Goal: Task Accomplishment & Management: Manage account settings

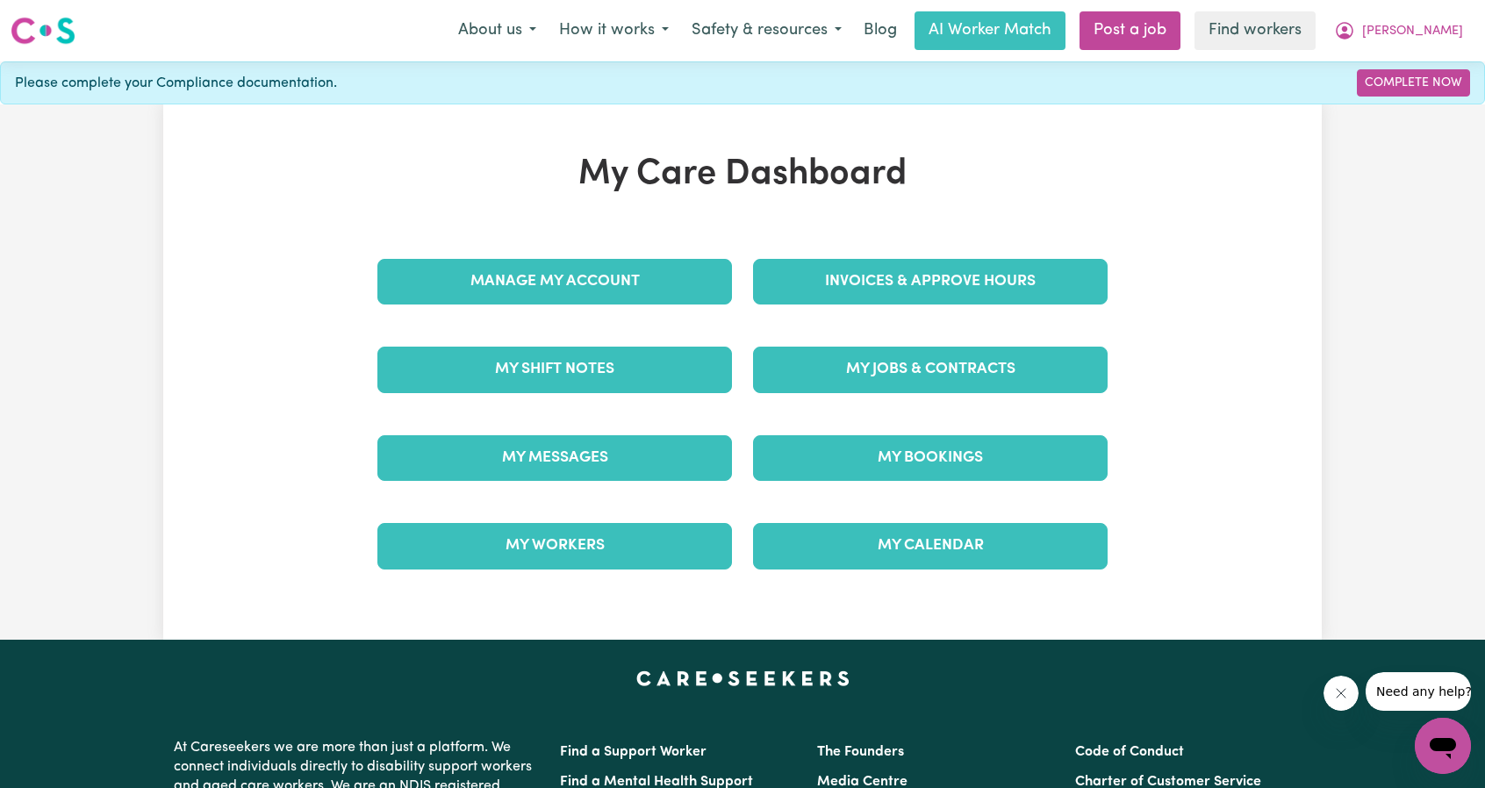
click at [913, 248] on div "Invoices & Approve Hours" at bounding box center [931, 282] width 376 height 88
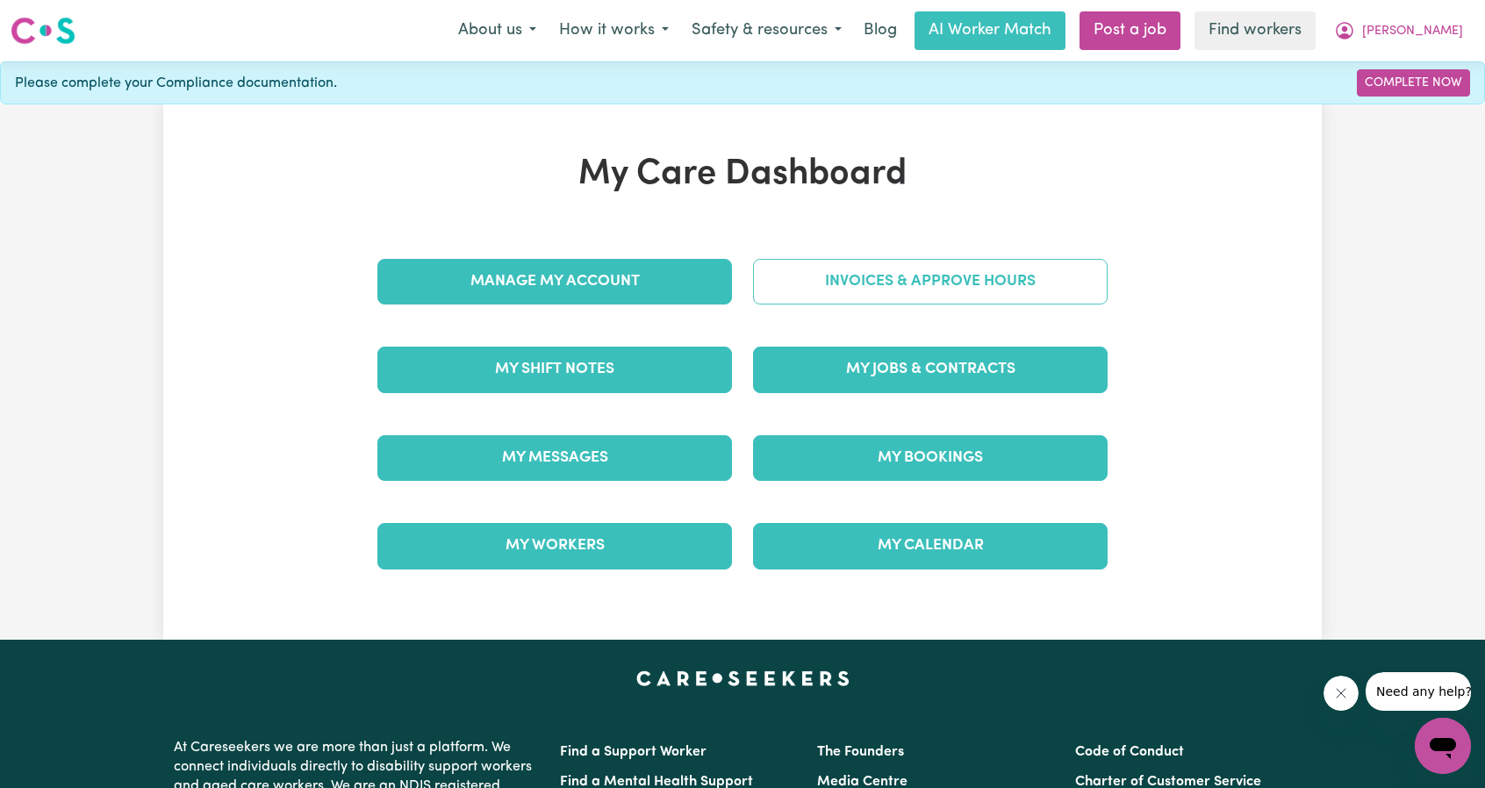
click at [904, 272] on link "Invoices & Approve Hours" at bounding box center [930, 282] width 355 height 46
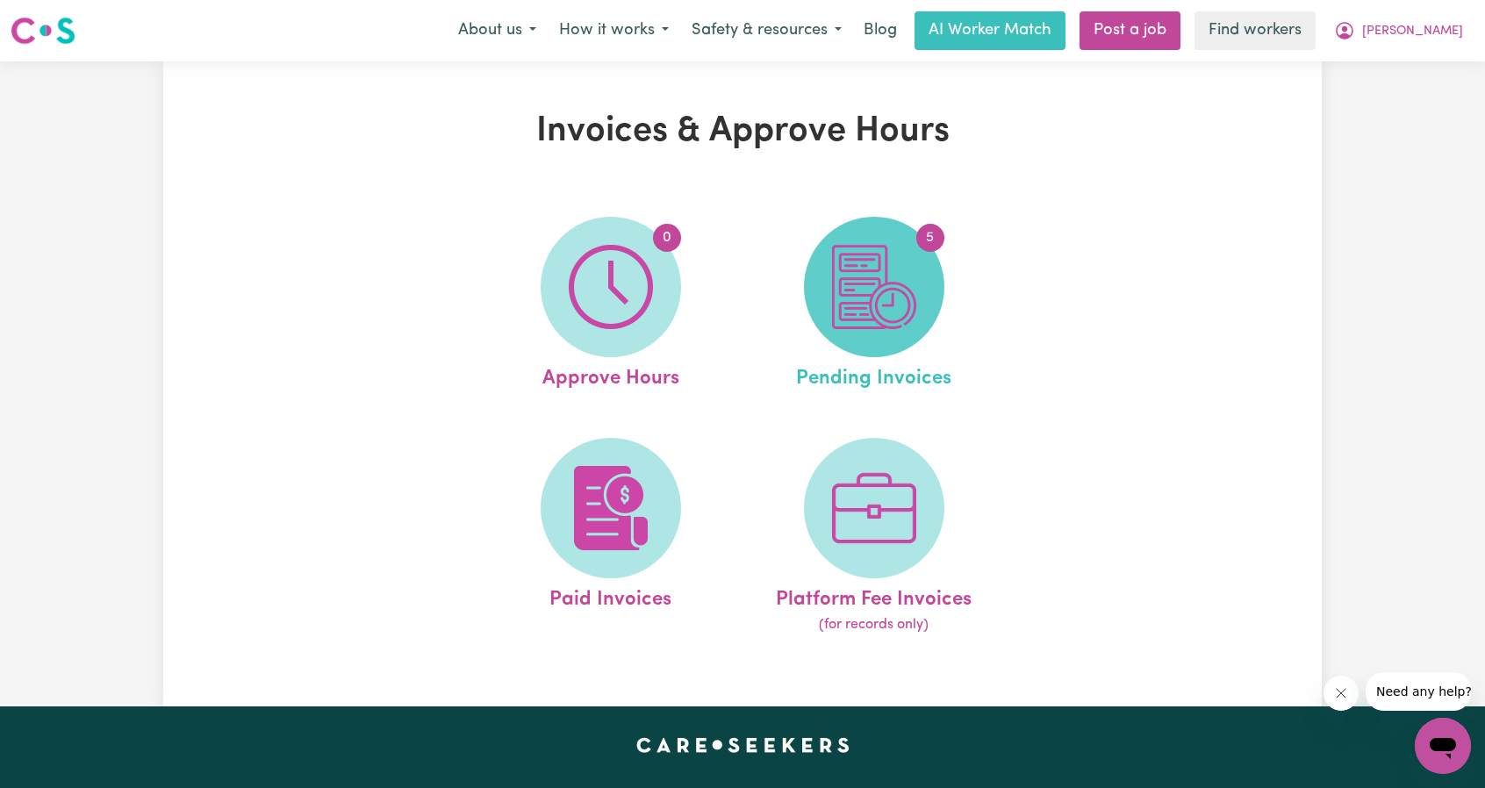
click at [820, 283] on span "5" at bounding box center [874, 287] width 140 height 140
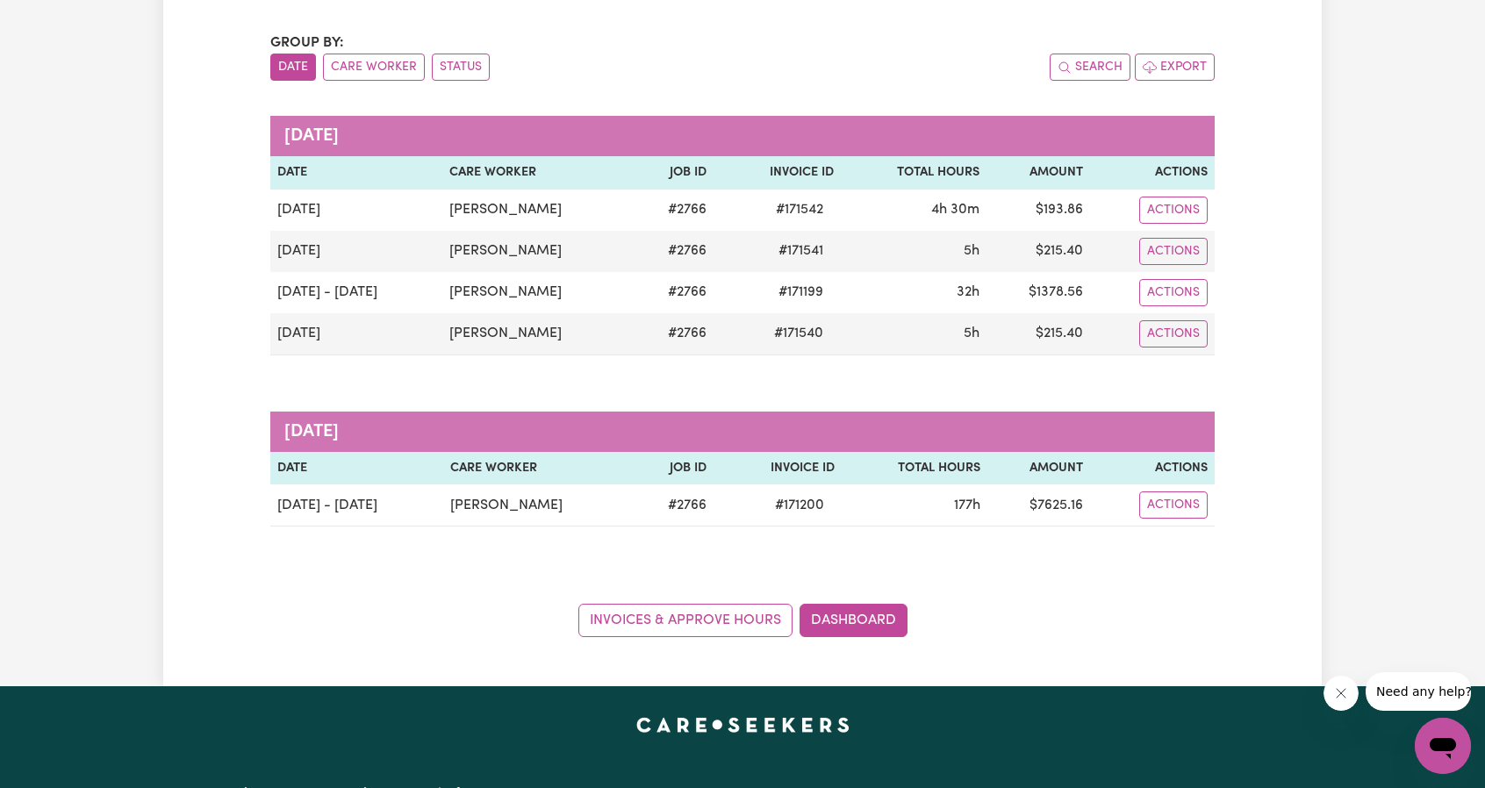
scroll to position [176, 0]
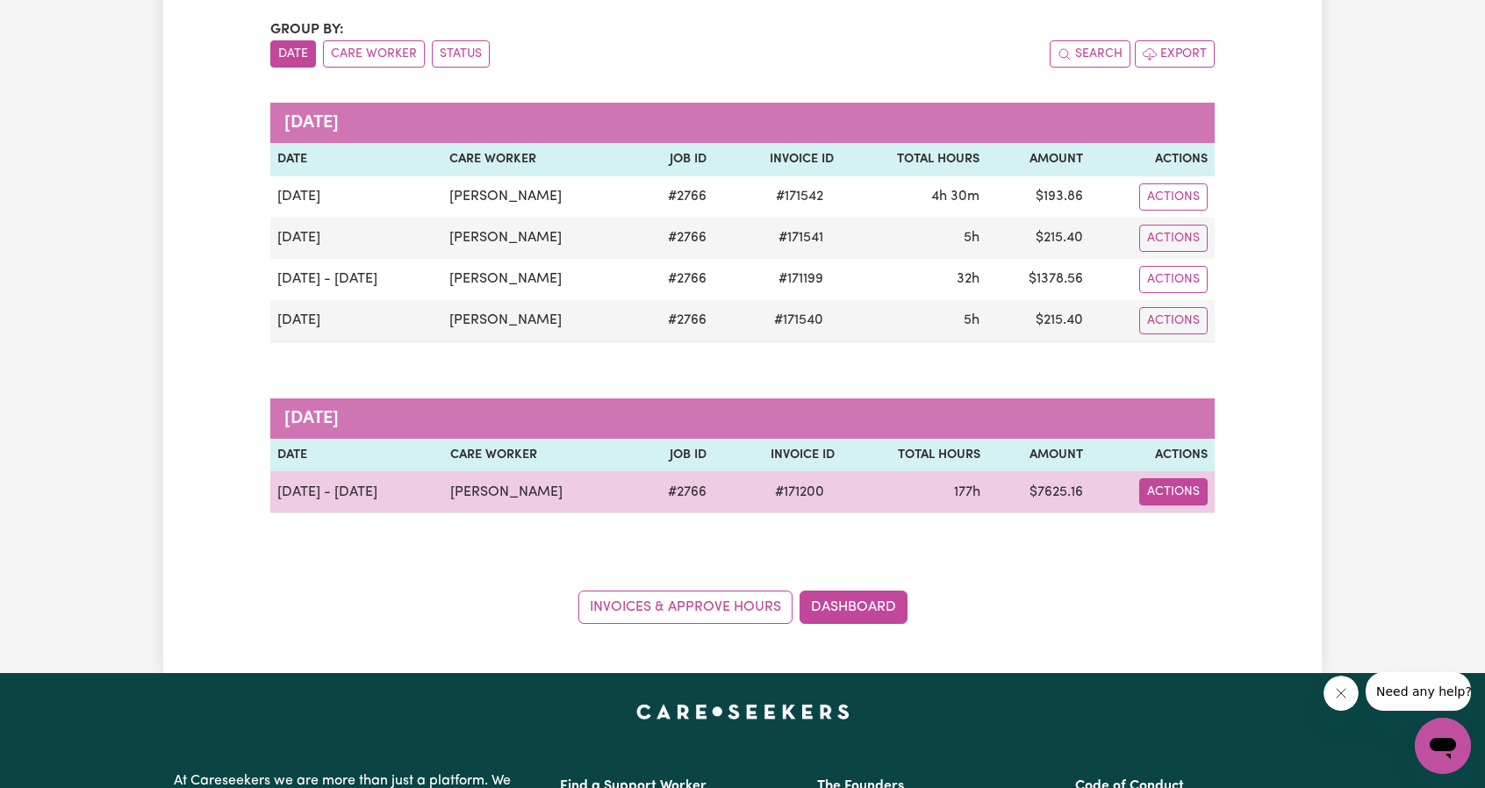
click at [1198, 211] on button "Actions" at bounding box center [1174, 196] width 68 height 27
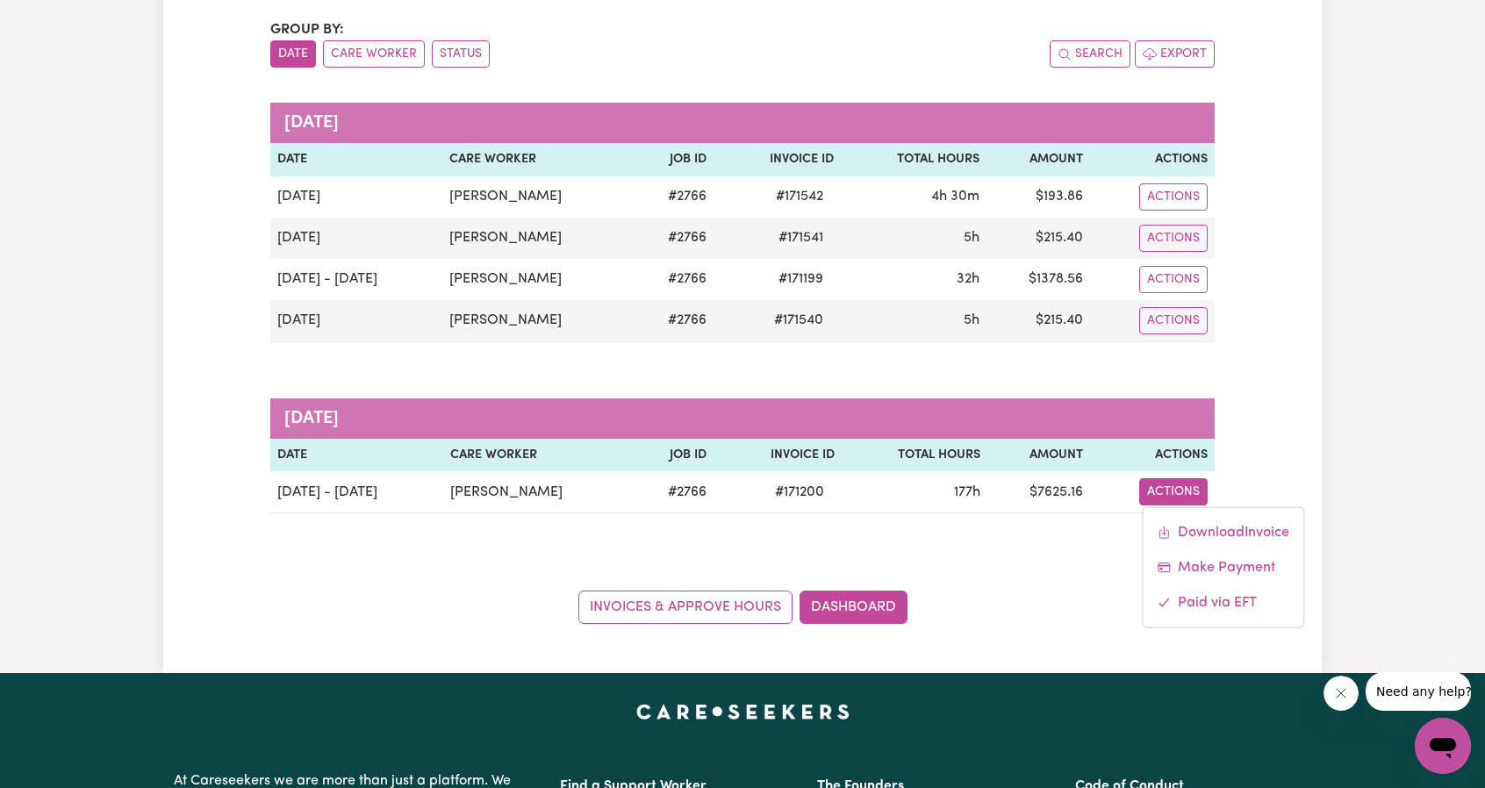
click at [903, 354] on div "Group by: Date Care Worker Status Search Export [DATE] Date Care Worker Job ID …" at bounding box center [742, 321] width 945 height 605
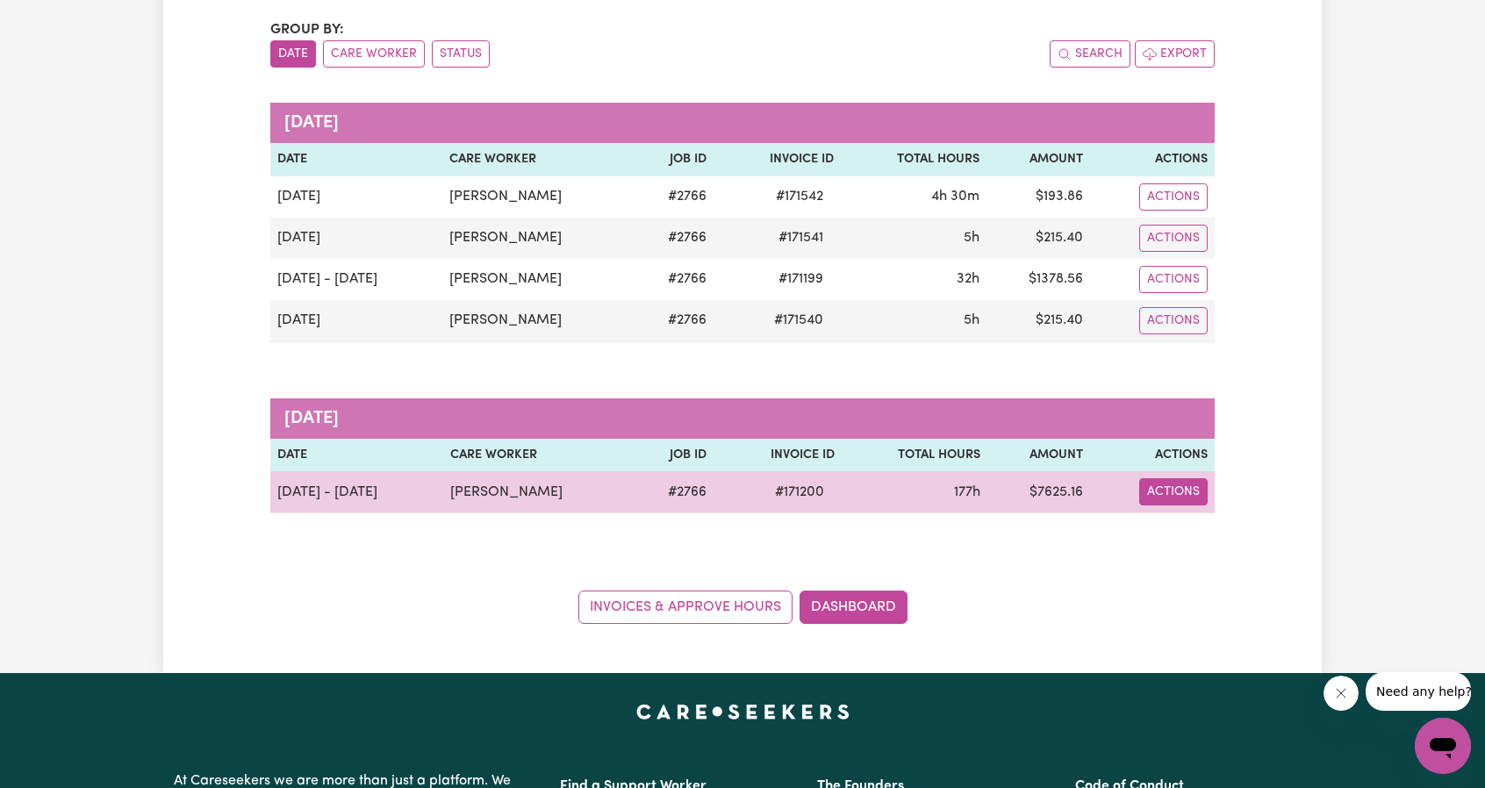
click at [1175, 211] on button "Actions" at bounding box center [1174, 196] width 68 height 27
click at [1185, 521] on link "Download Invoice" at bounding box center [1223, 532] width 161 height 35
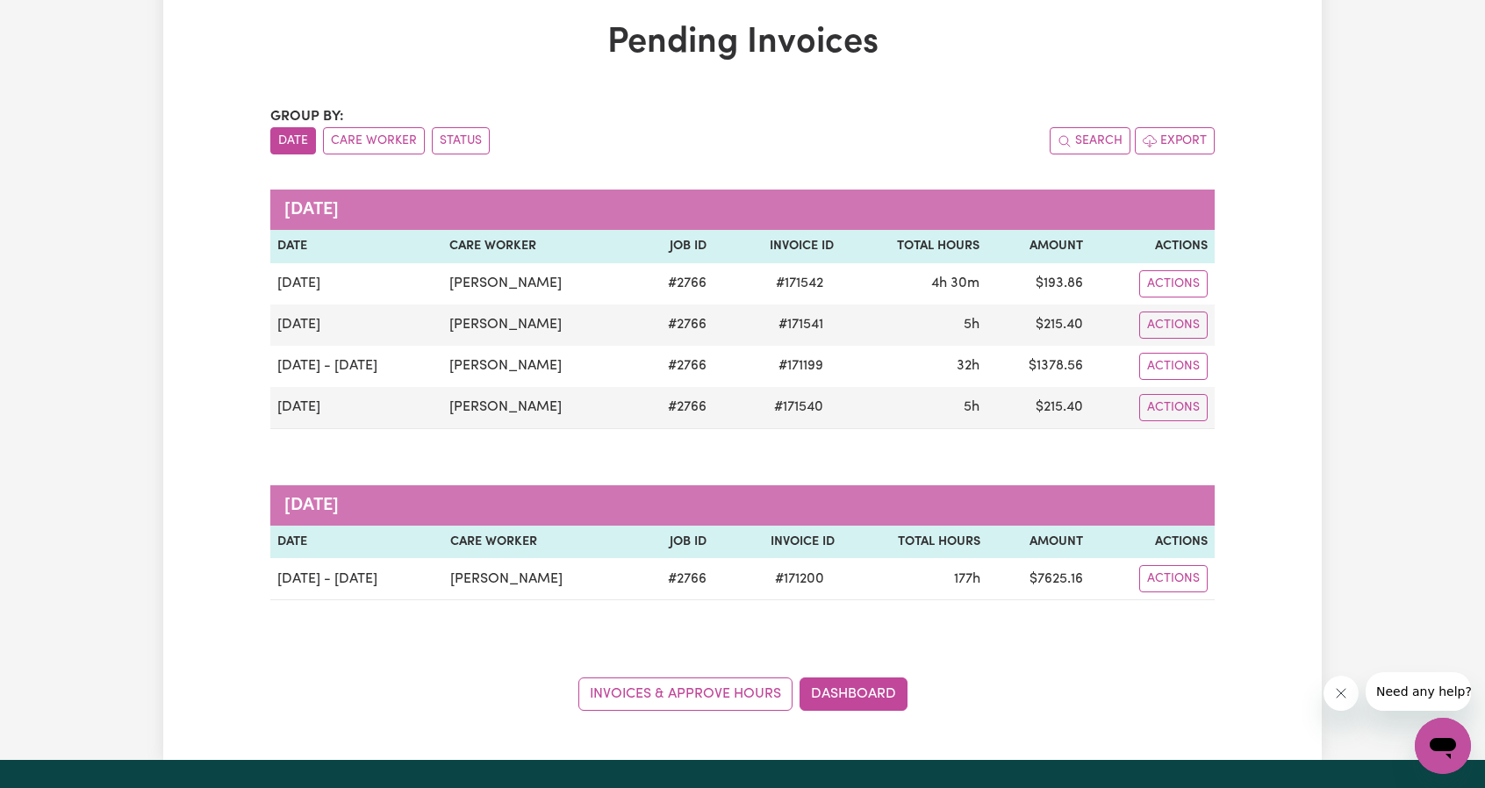
scroll to position [0, 0]
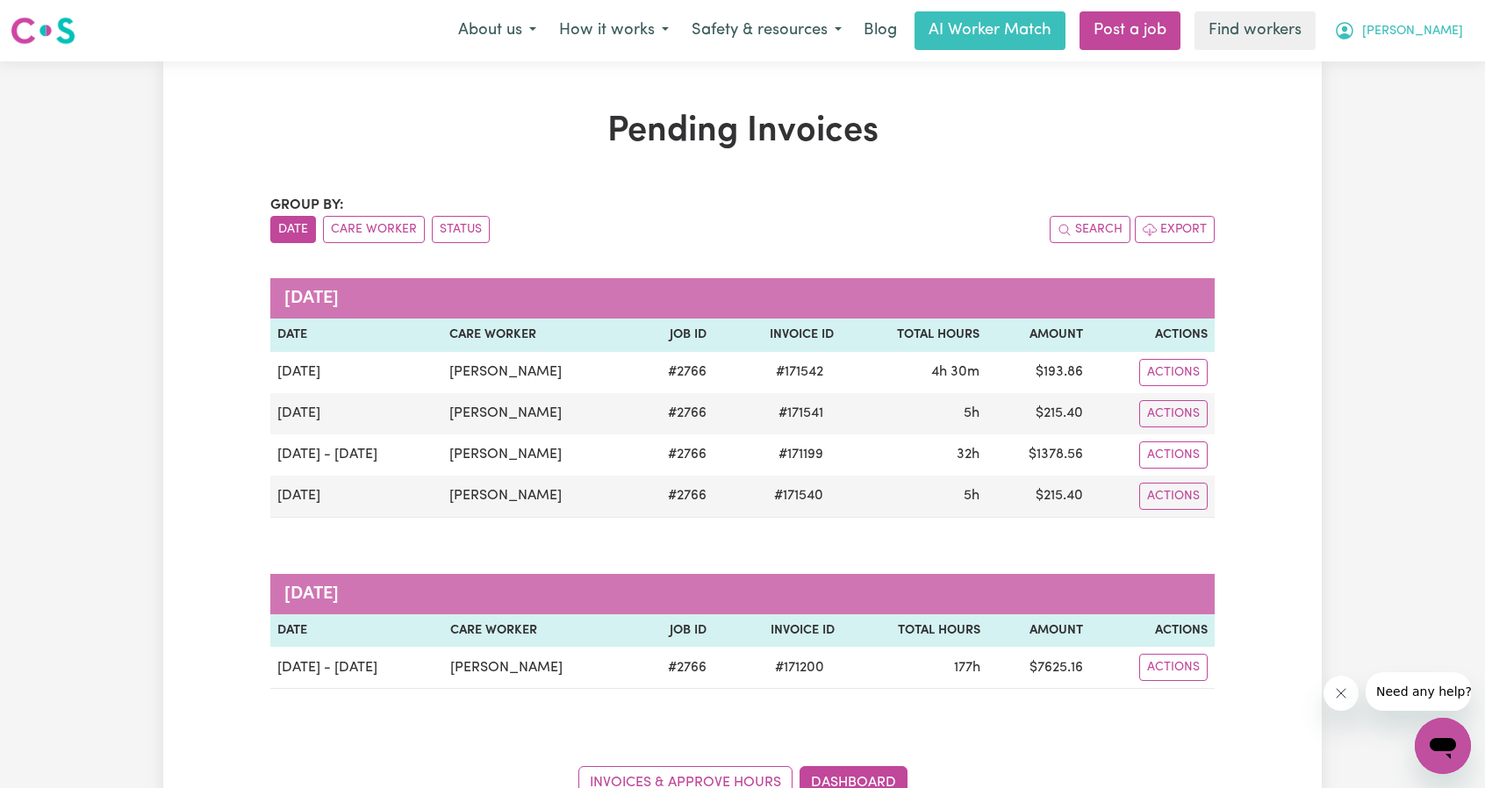
drag, startPoint x: 1431, startPoint y: 31, endPoint x: 1407, endPoint y: 47, distance: 29.0
click at [1431, 32] on button "[PERSON_NAME]" at bounding box center [1399, 30] width 152 height 37
drag, startPoint x: 1407, startPoint y: 47, endPoint x: 1379, endPoint y: 59, distance: 30.3
click at [1379, 59] on link "My Dashboard" at bounding box center [1404, 68] width 139 height 33
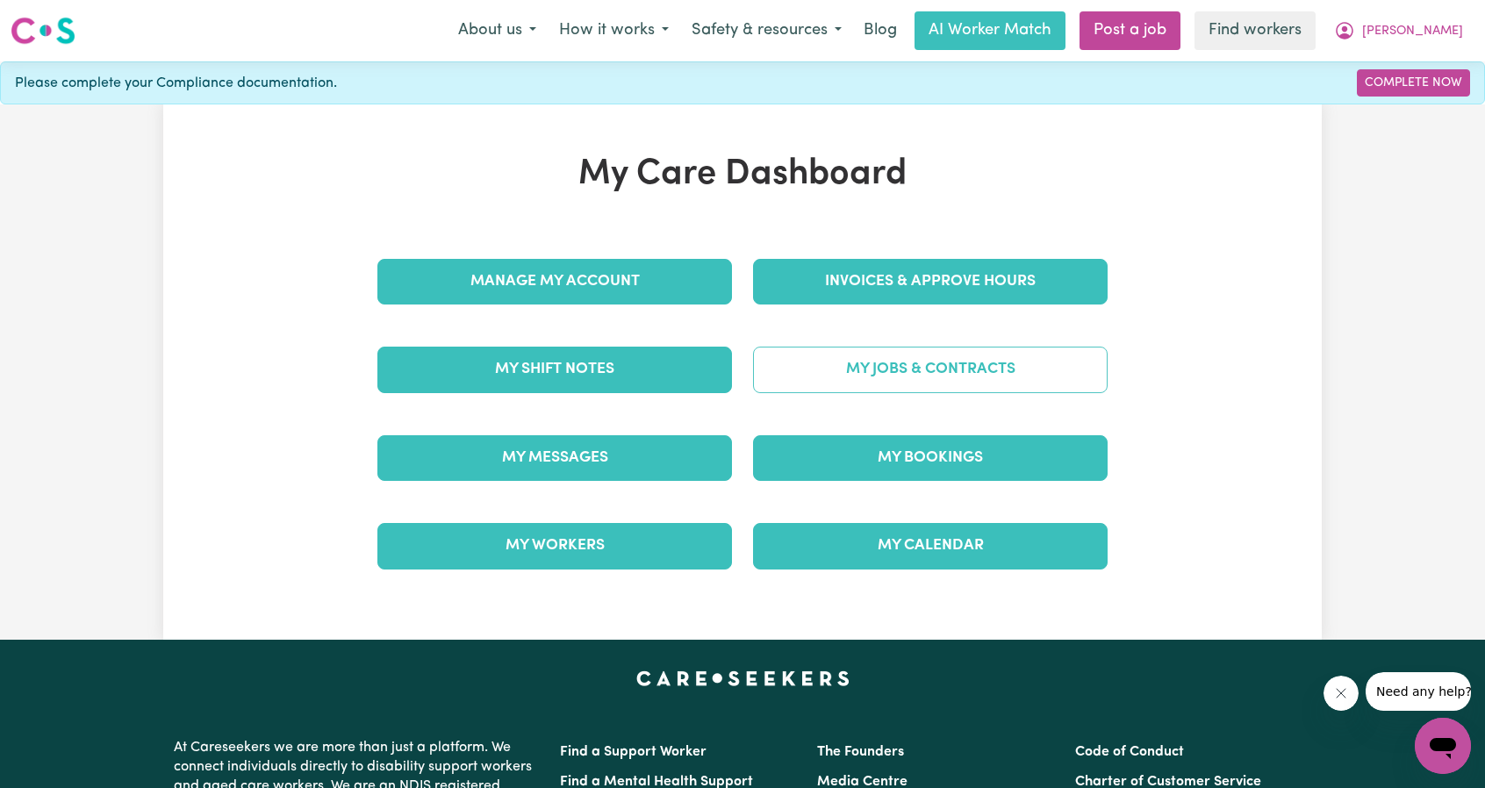
click at [990, 349] on link "My Jobs & Contracts" at bounding box center [930, 370] width 355 height 46
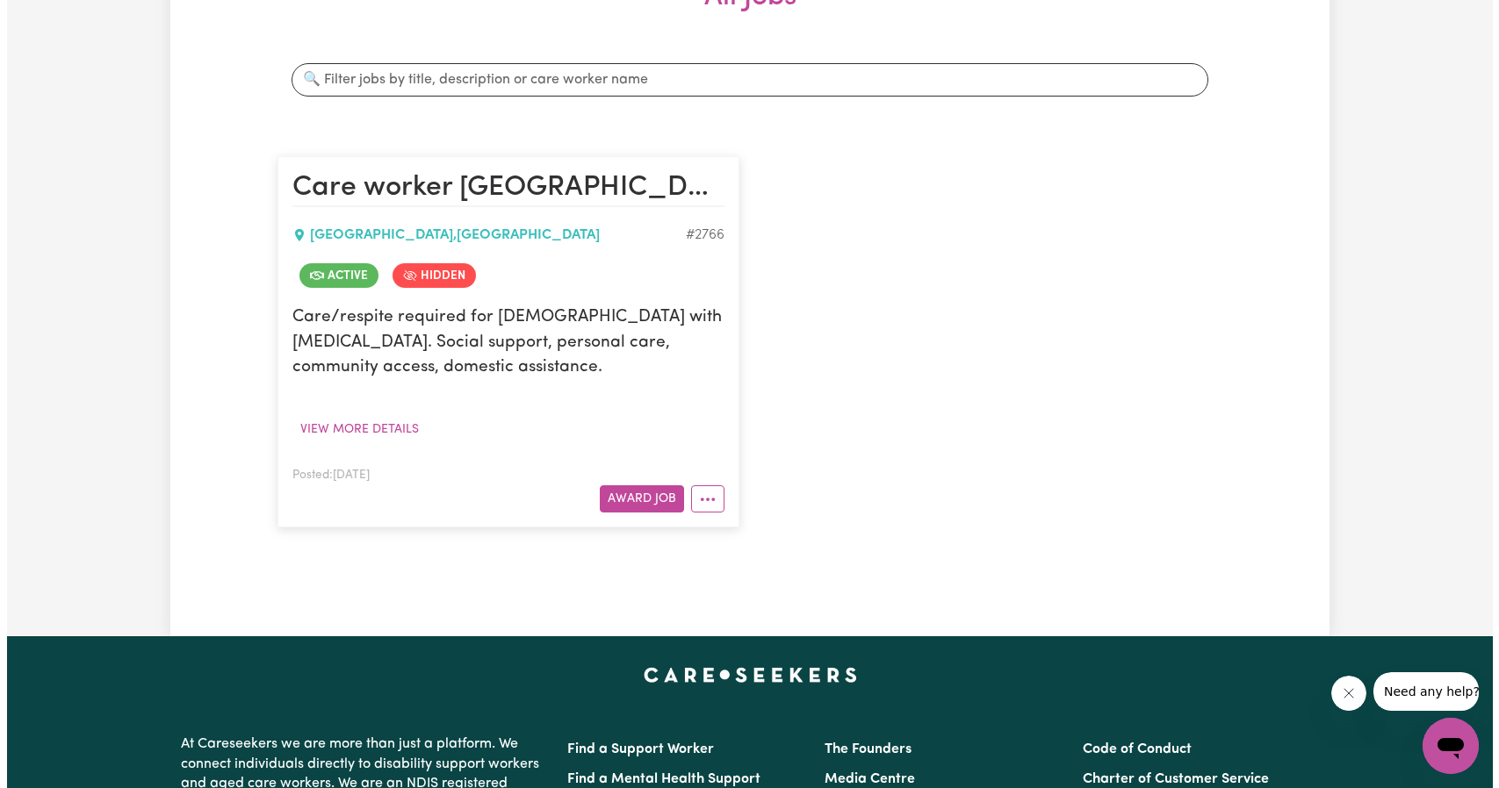
scroll to position [351, 0]
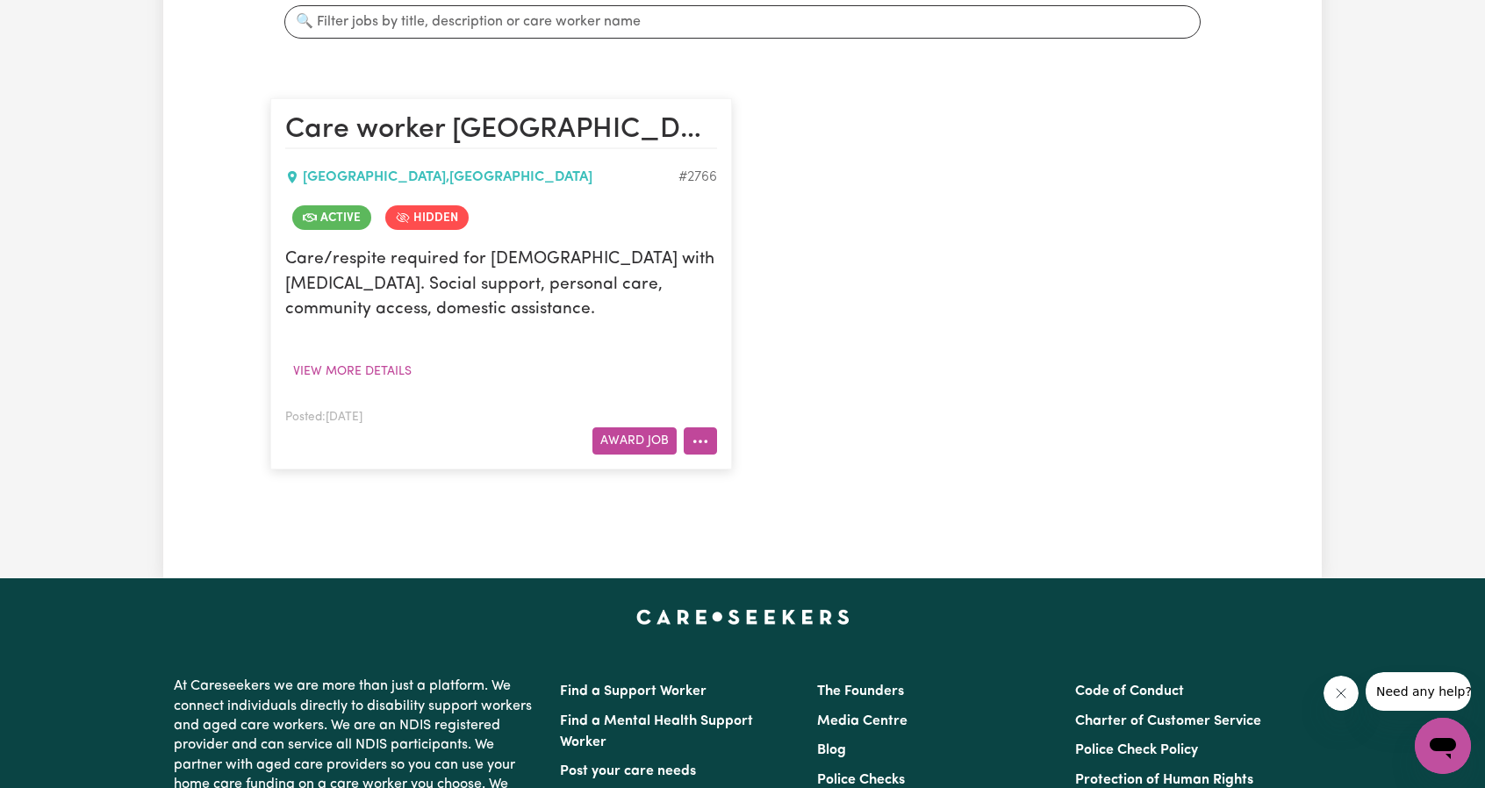
click at [694, 435] on icon "More options" at bounding box center [701, 442] width 18 height 18
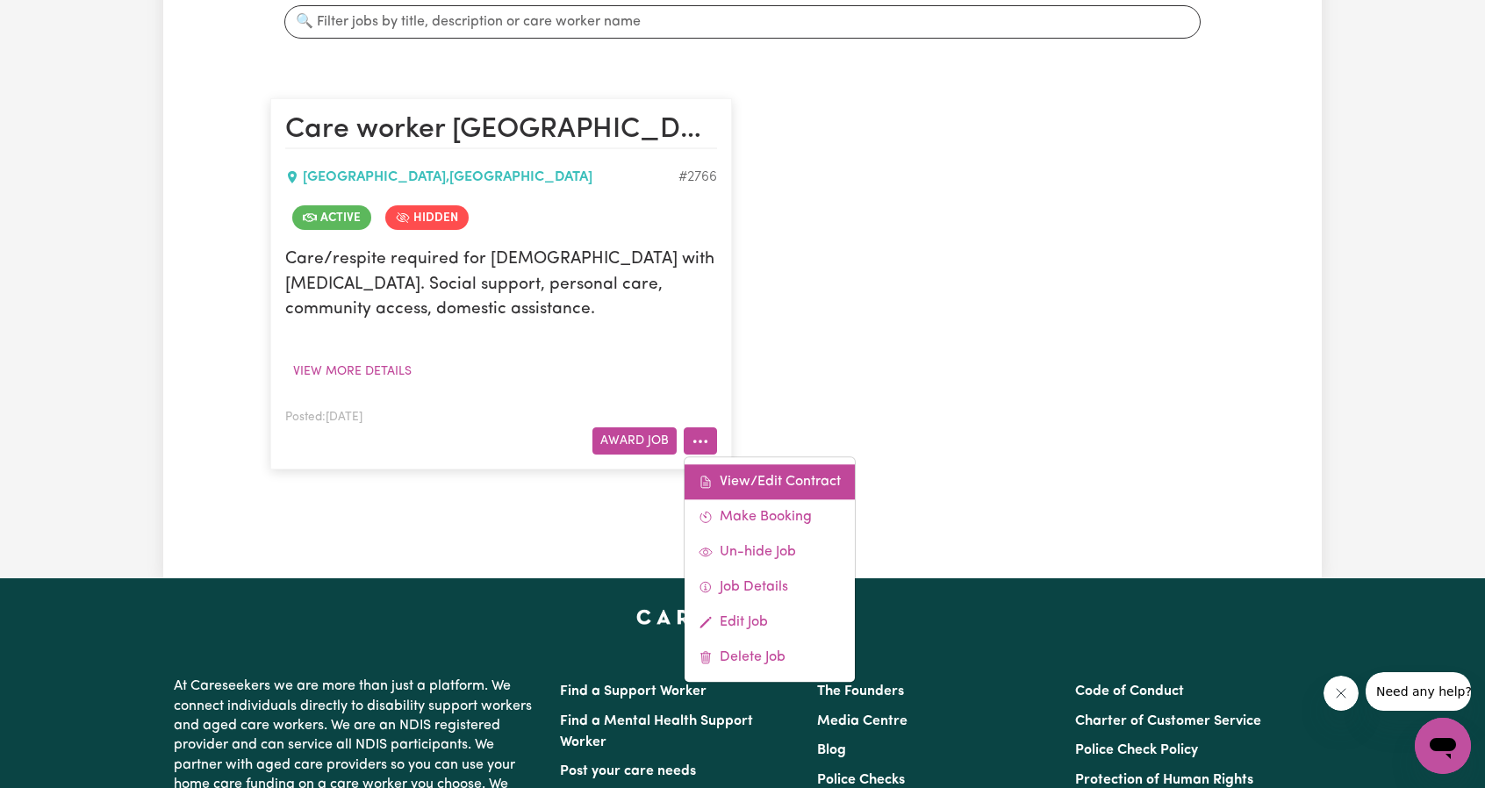
click at [713, 466] on link "View/Edit Contract" at bounding box center [770, 482] width 170 height 35
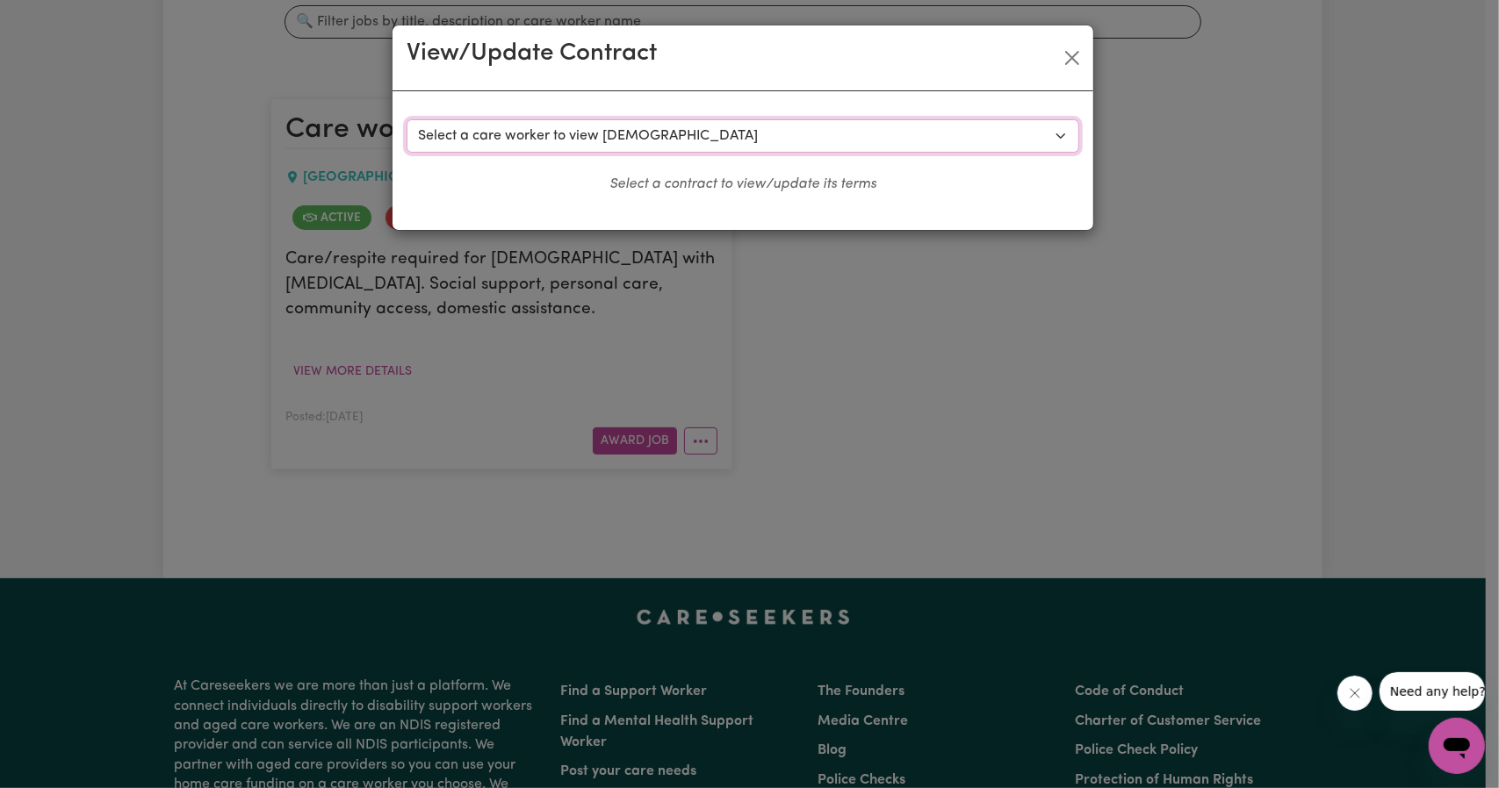
click at [684, 142] on select "Select a care worker to view [DEMOGRAPHIC_DATA] #2305 - [PERSON_NAME] (contract…" at bounding box center [742, 135] width 673 height 33
select select "10145"
click at [406, 119] on select "Select a care worker to view [DEMOGRAPHIC_DATA] #2305 - [PERSON_NAME] (contract…" at bounding box center [742, 135] width 673 height 33
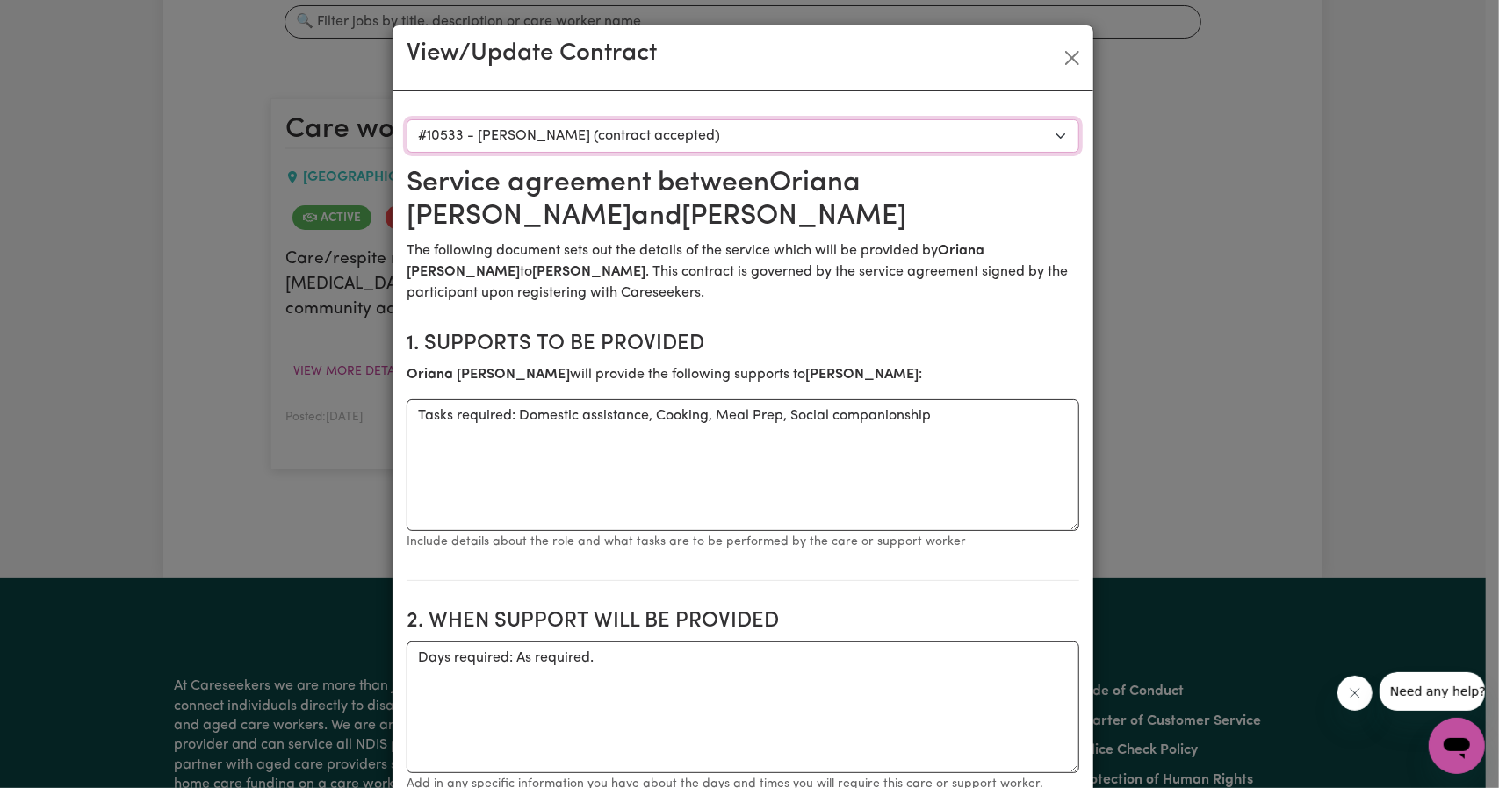
scroll to position [0, 0]
click at [1064, 52] on button "Close" at bounding box center [1072, 58] width 28 height 28
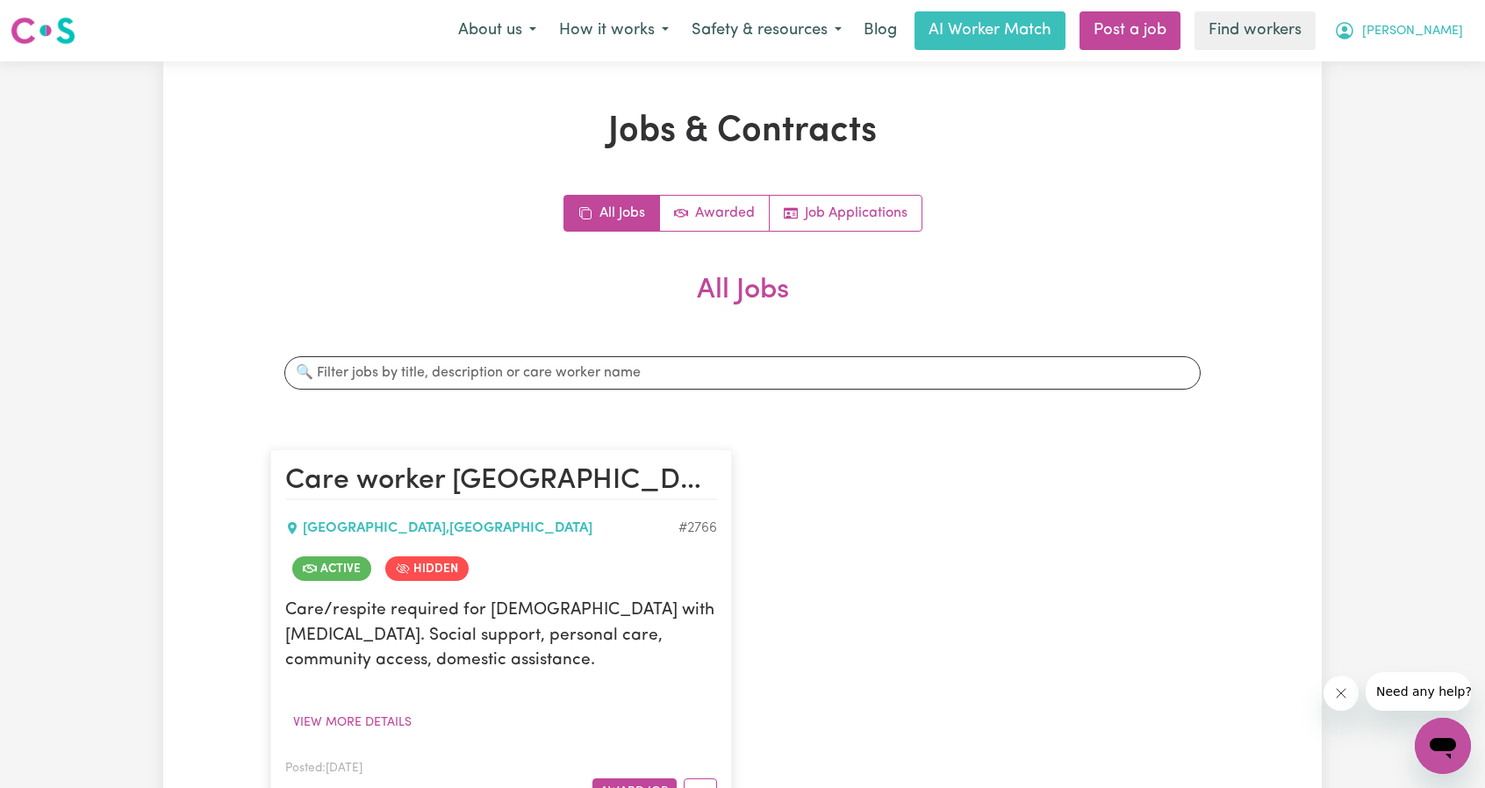
click at [1356, 26] on icon "My Account" at bounding box center [1344, 30] width 21 height 21
click at [1385, 57] on link "My Dashboard" at bounding box center [1404, 68] width 139 height 33
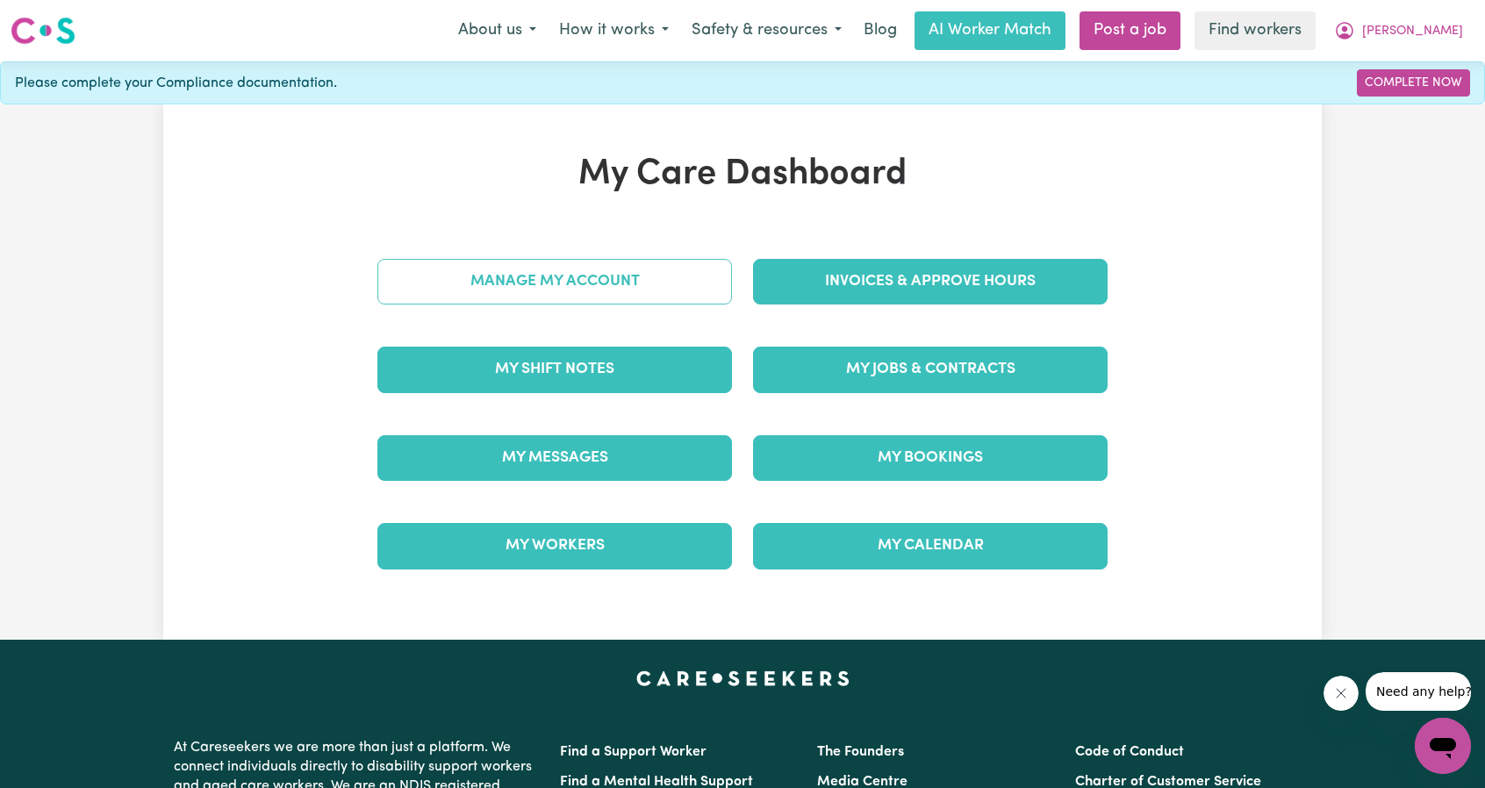
click at [518, 286] on link "Manage My Account" at bounding box center [555, 282] width 355 height 46
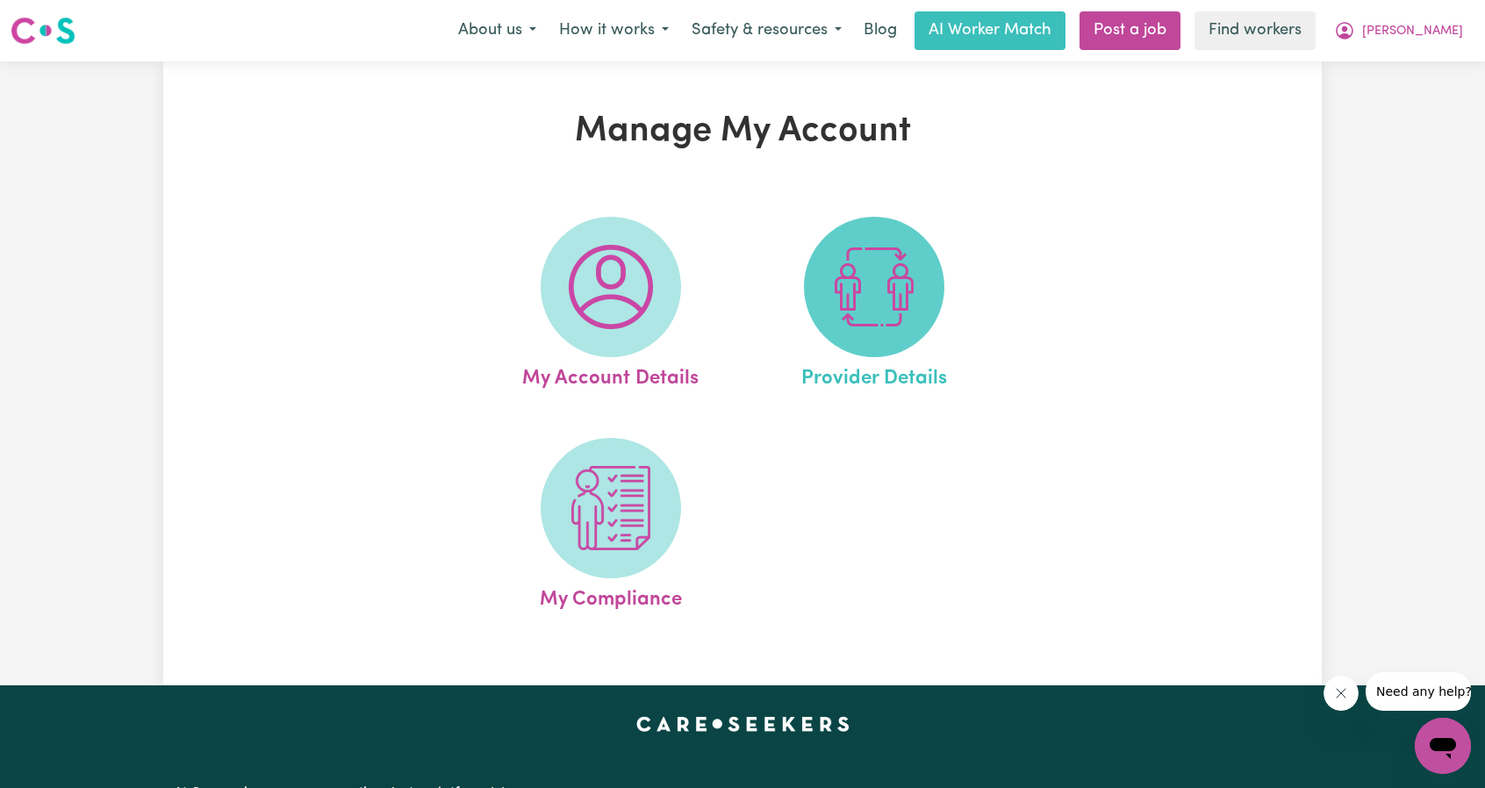
click at [872, 305] on img at bounding box center [874, 287] width 84 height 84
select select "AGED_HOME_CARE"
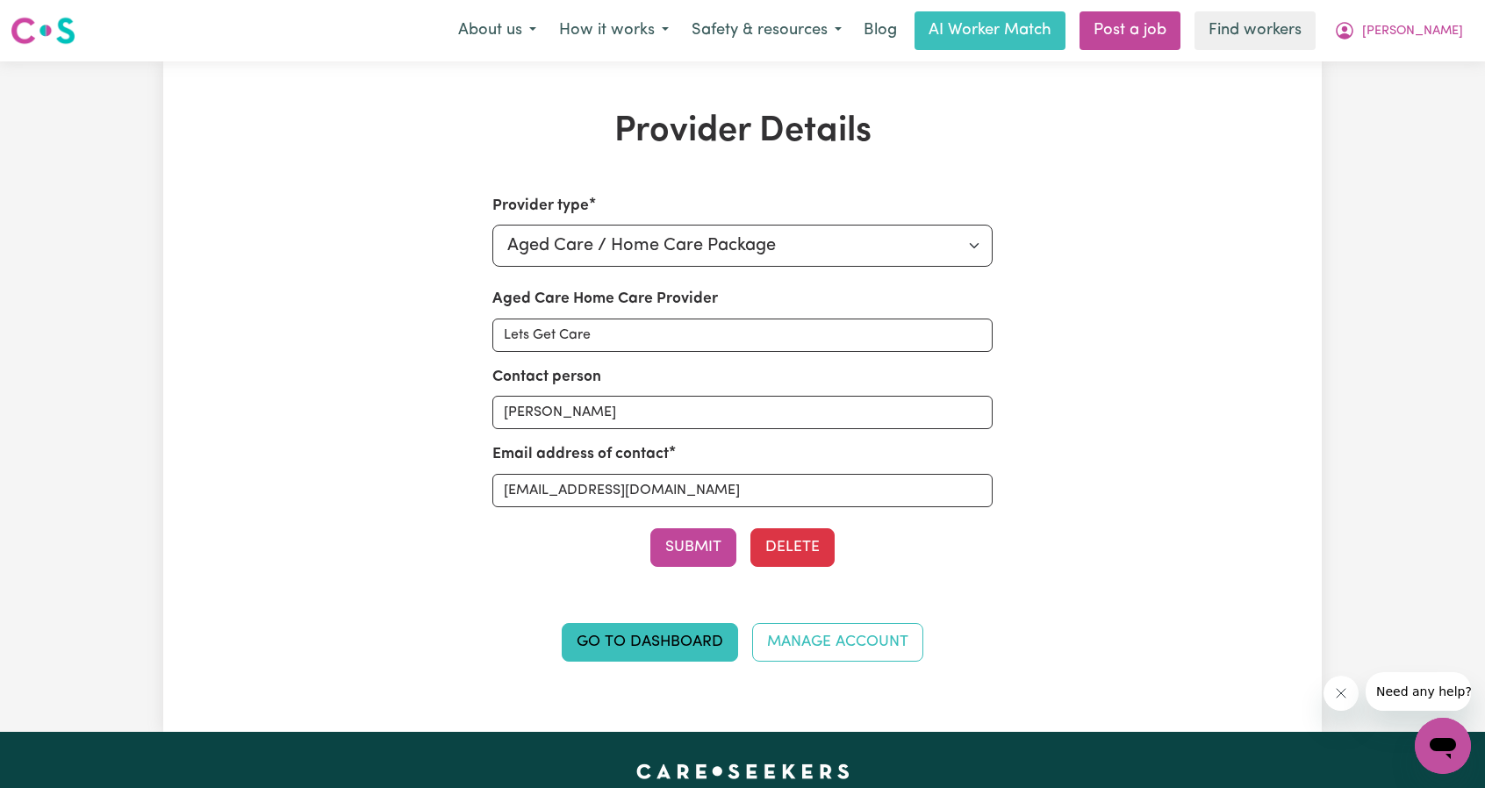
click at [1236, 317] on div "Provider Details Provider type Select your provider type... Privately Aged Care…" at bounding box center [742, 397] width 1159 height 572
click at [1354, 28] on icon "My Account" at bounding box center [1345, 31] width 18 height 18
click at [1390, 54] on link "My Dashboard" at bounding box center [1404, 68] width 139 height 33
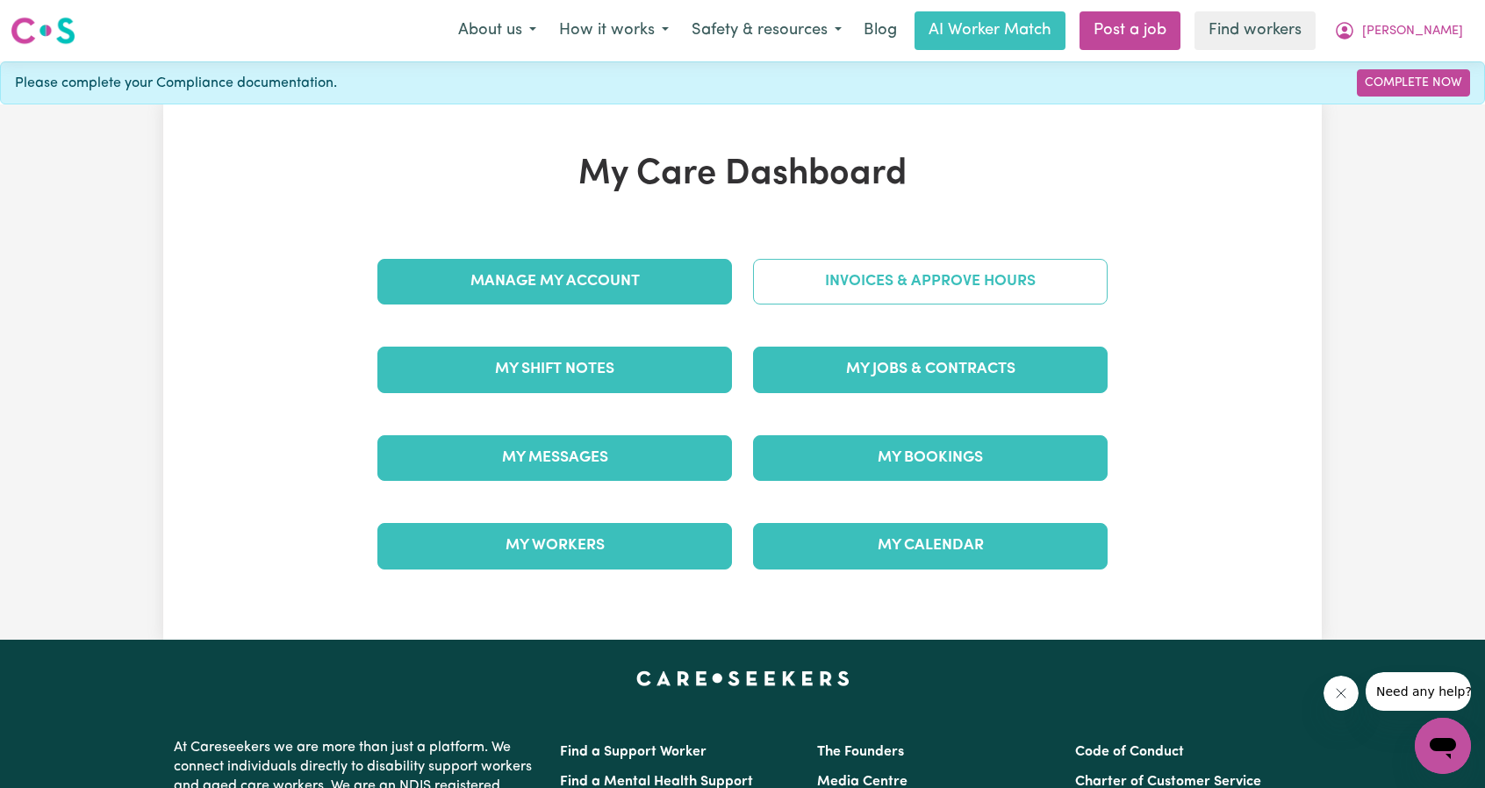
click at [952, 291] on link "Invoices & Approve Hours" at bounding box center [930, 282] width 355 height 46
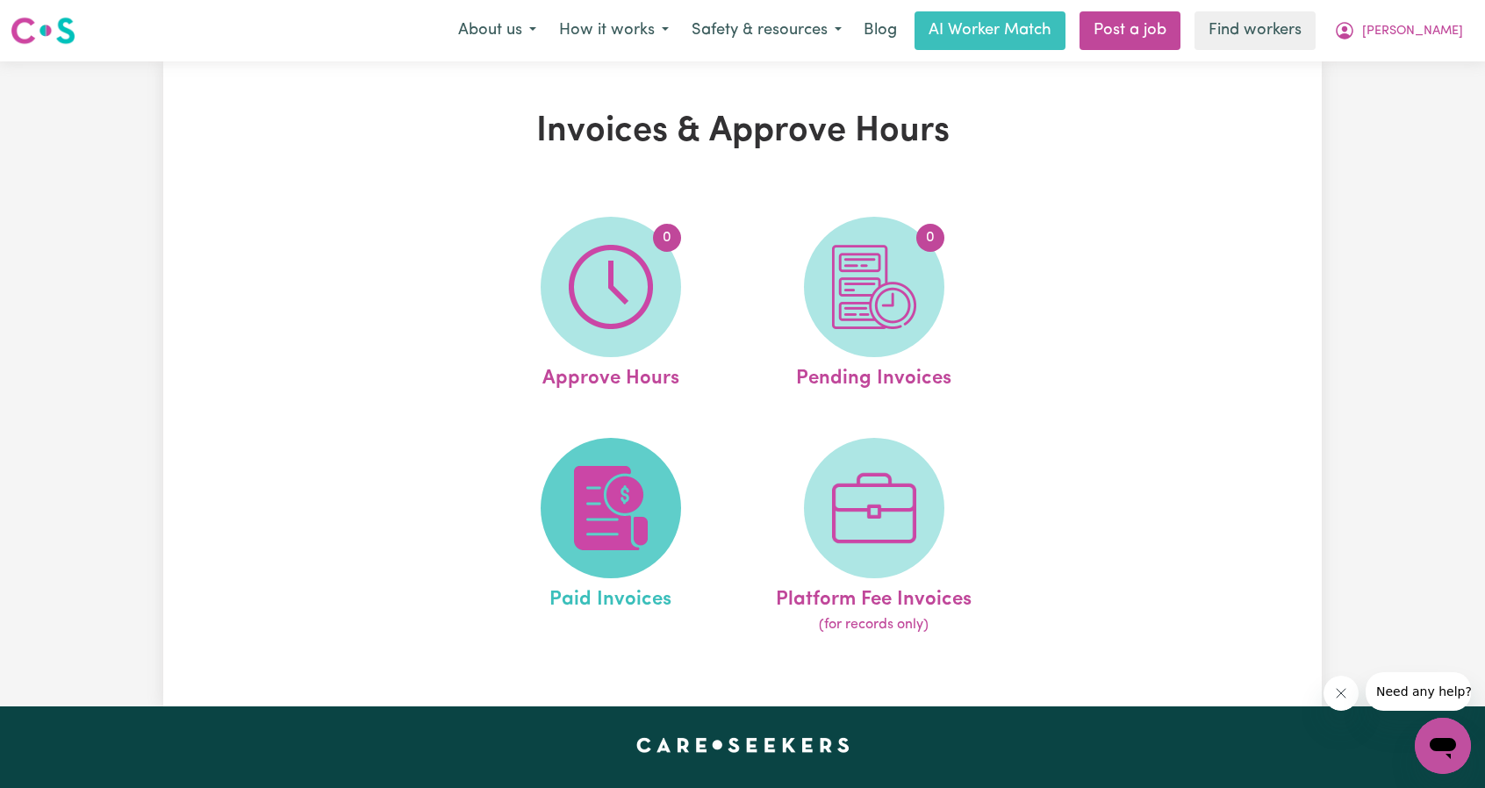
click at [598, 478] on img at bounding box center [611, 508] width 84 height 84
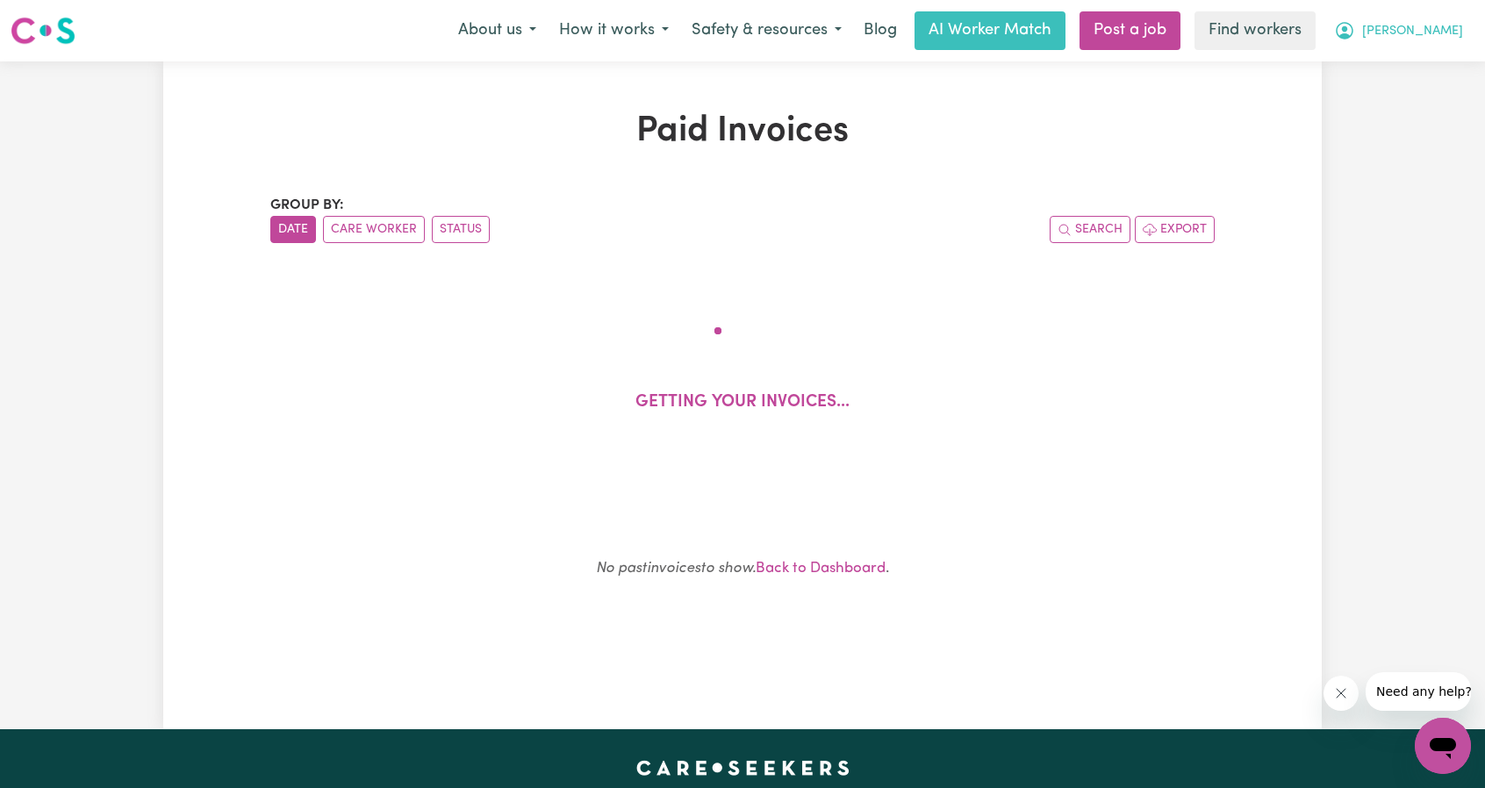
click at [1403, 34] on button "[PERSON_NAME]" at bounding box center [1399, 30] width 152 height 37
click at [1394, 73] on link "My Dashboard" at bounding box center [1404, 68] width 139 height 33
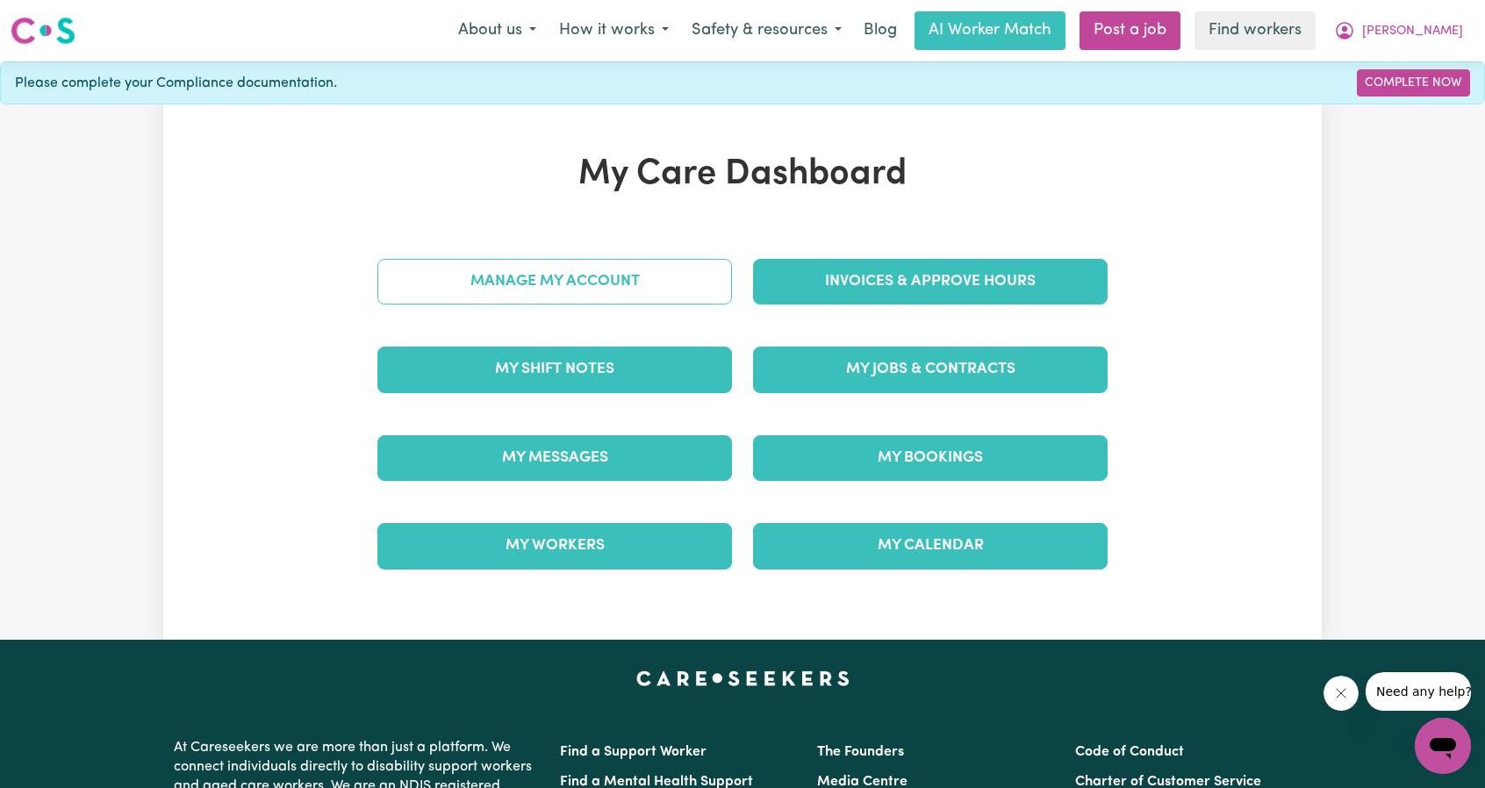
click at [690, 264] on link "Manage My Account" at bounding box center [555, 282] width 355 height 46
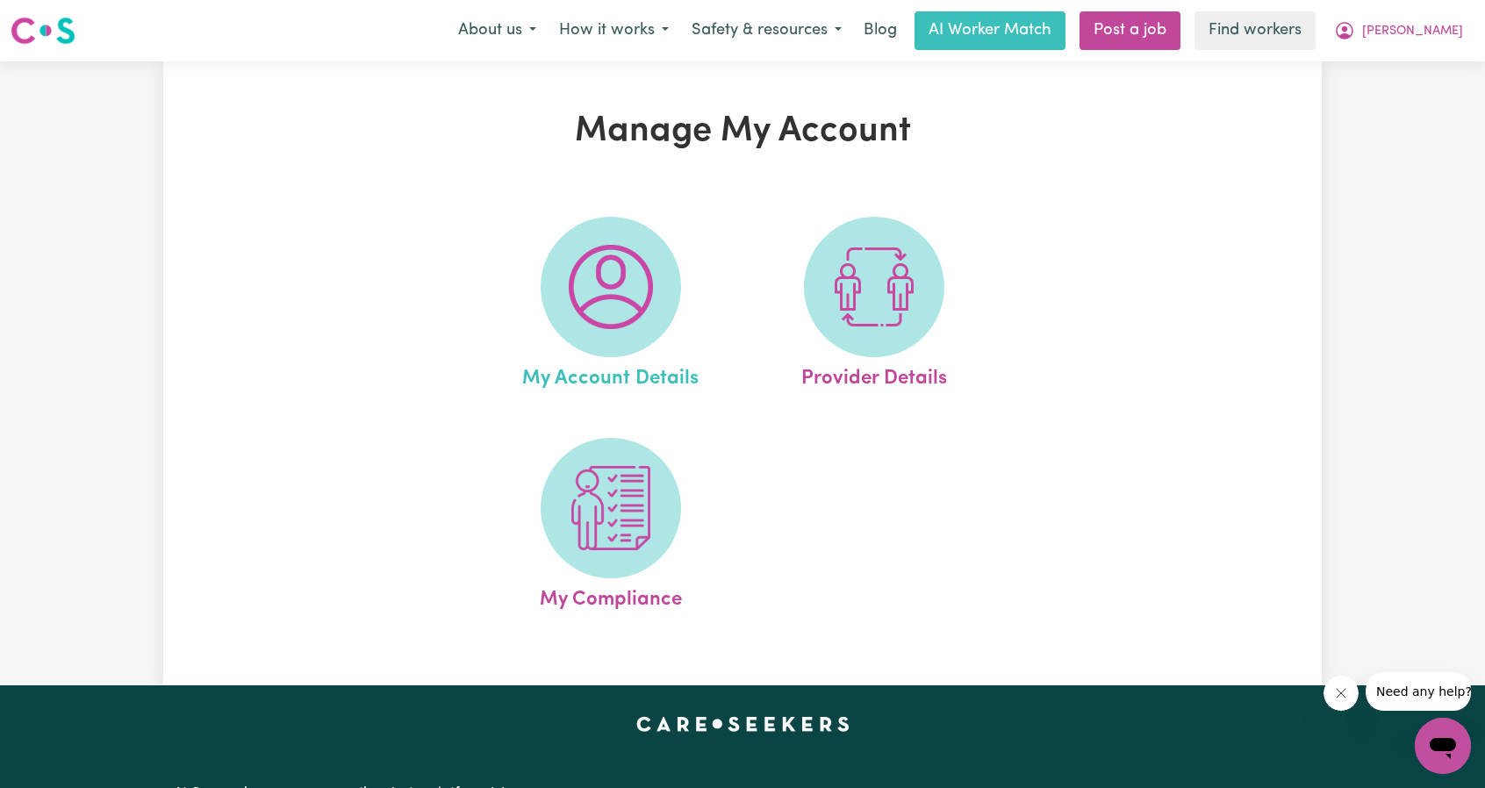
click at [525, 301] on link "My Account Details" at bounding box center [611, 305] width 253 height 177
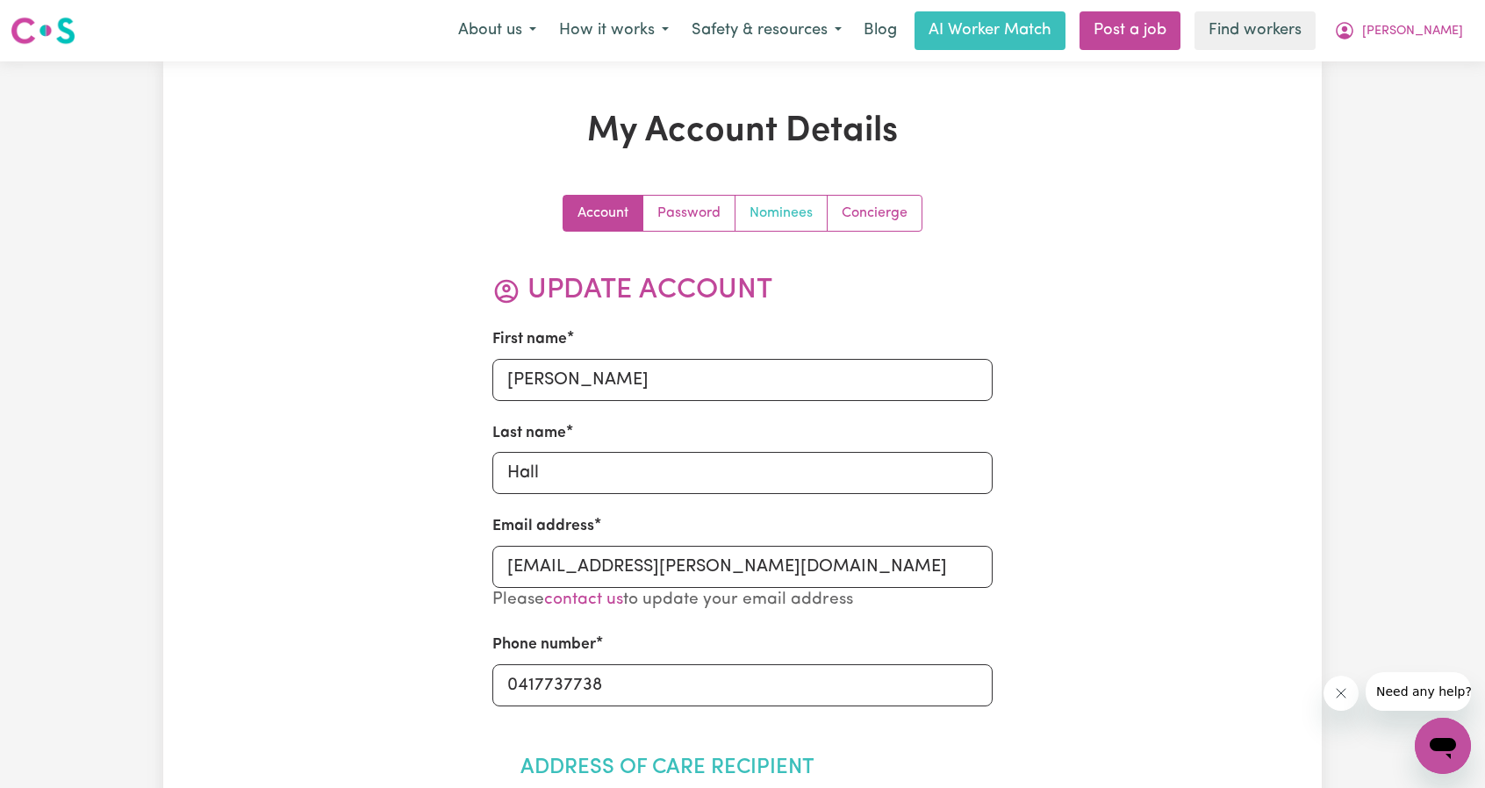
click at [766, 218] on link "Nominees" at bounding box center [782, 213] width 92 height 35
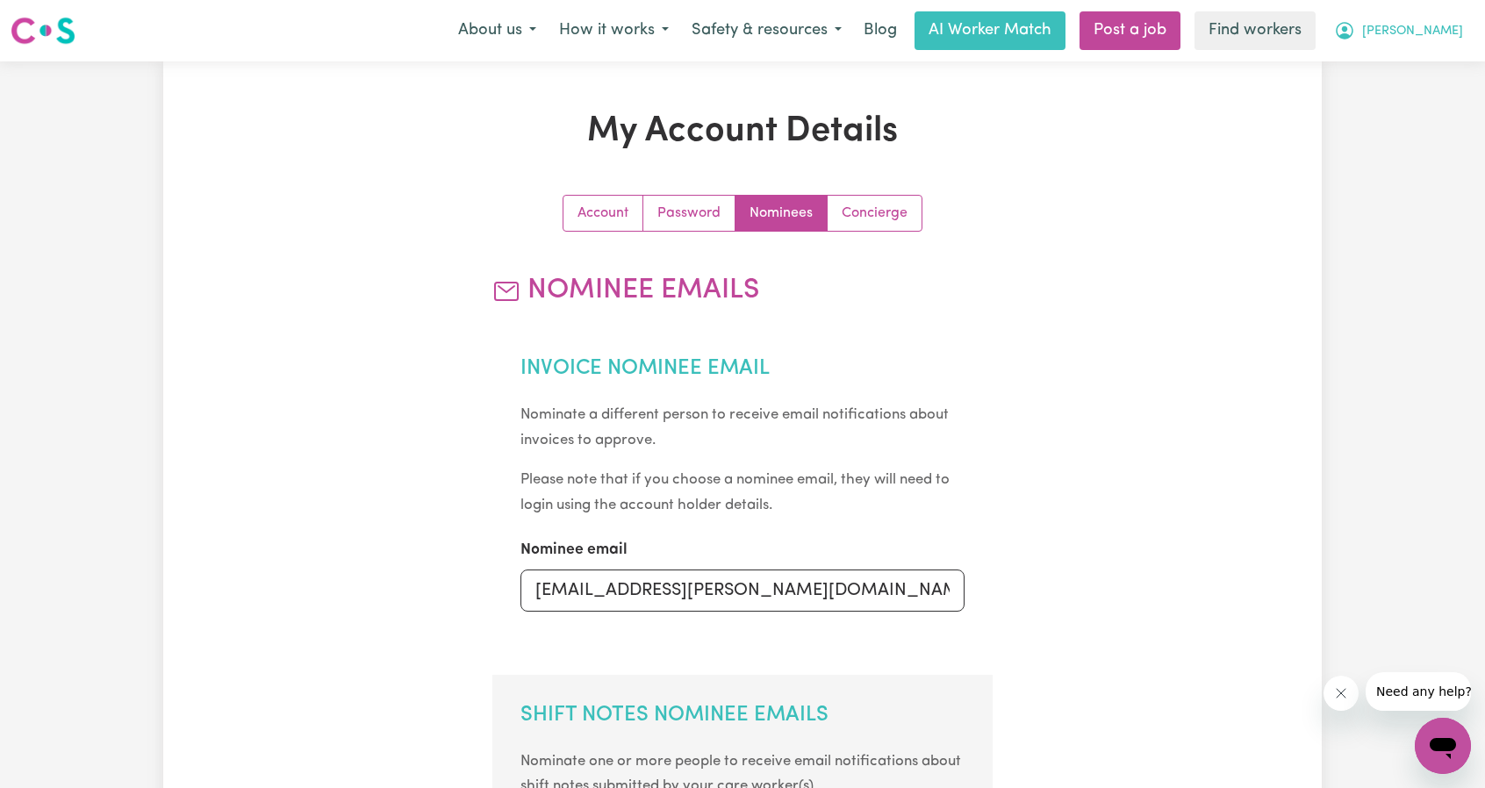
click at [1433, 41] on button "[PERSON_NAME]" at bounding box center [1399, 30] width 152 height 37
click at [1373, 59] on link "My Dashboard" at bounding box center [1404, 68] width 139 height 33
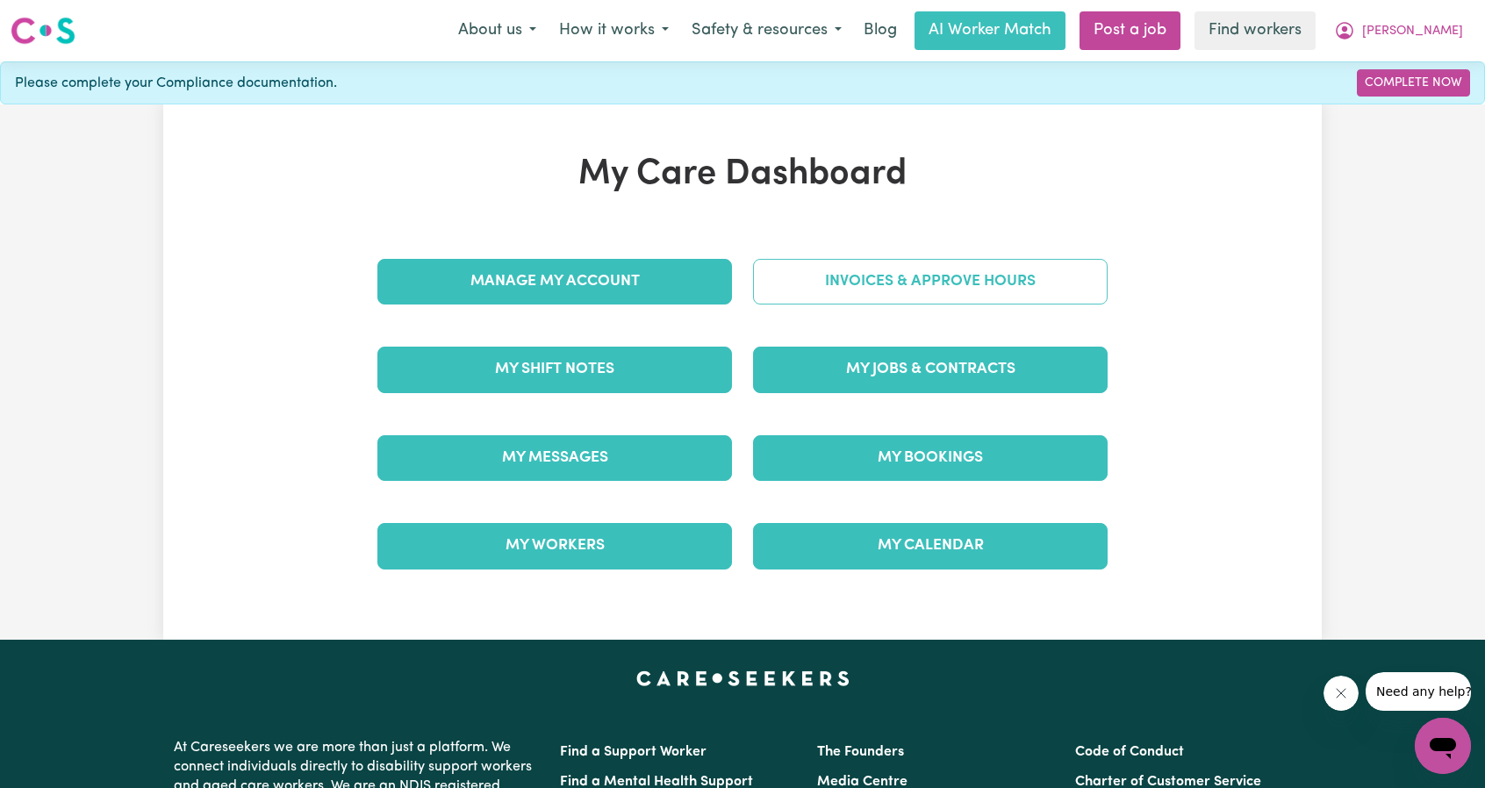
click at [795, 270] on link "Invoices & Approve Hours" at bounding box center [930, 282] width 355 height 46
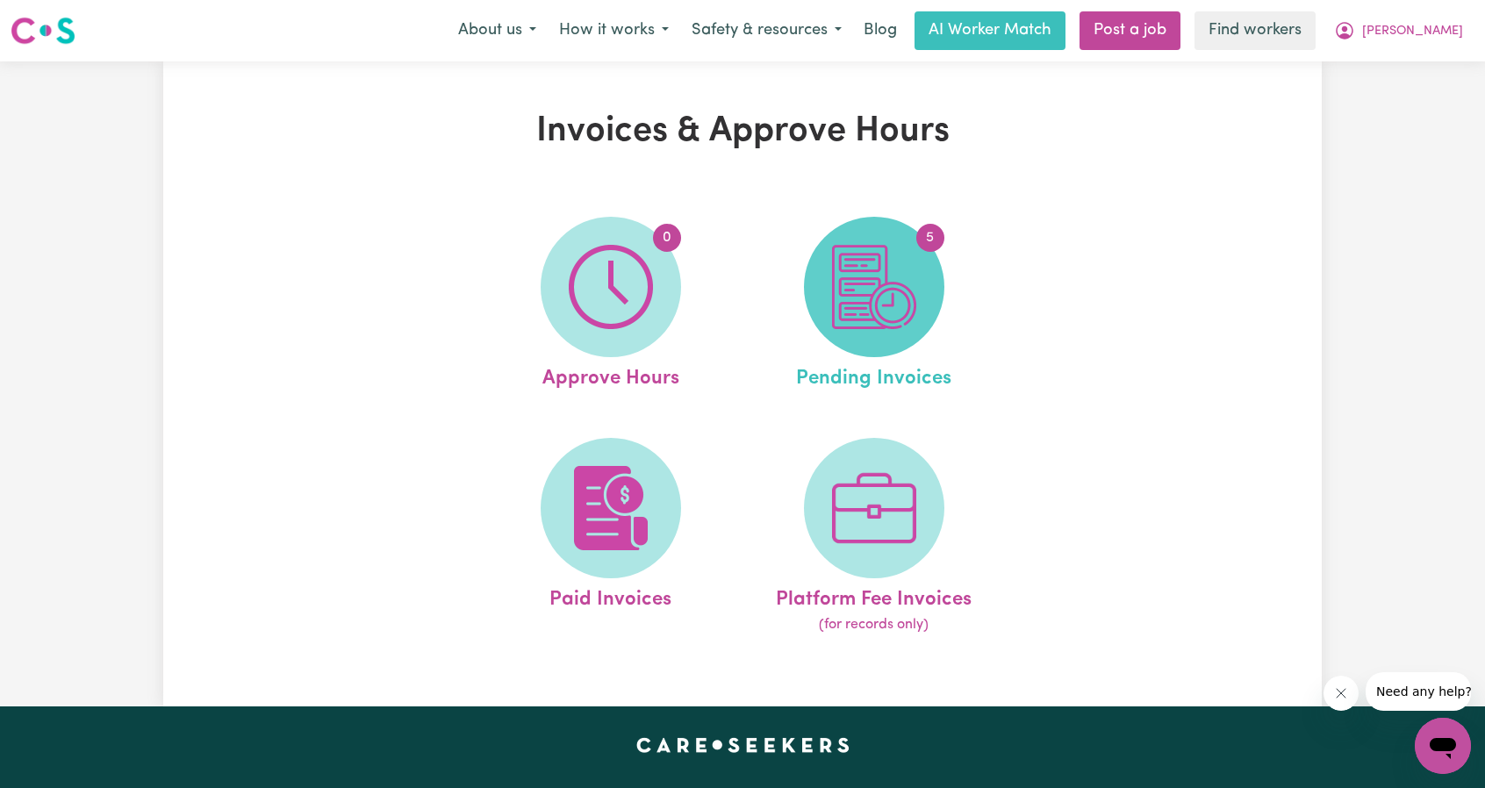
click at [874, 331] on span "5" at bounding box center [874, 287] width 140 height 140
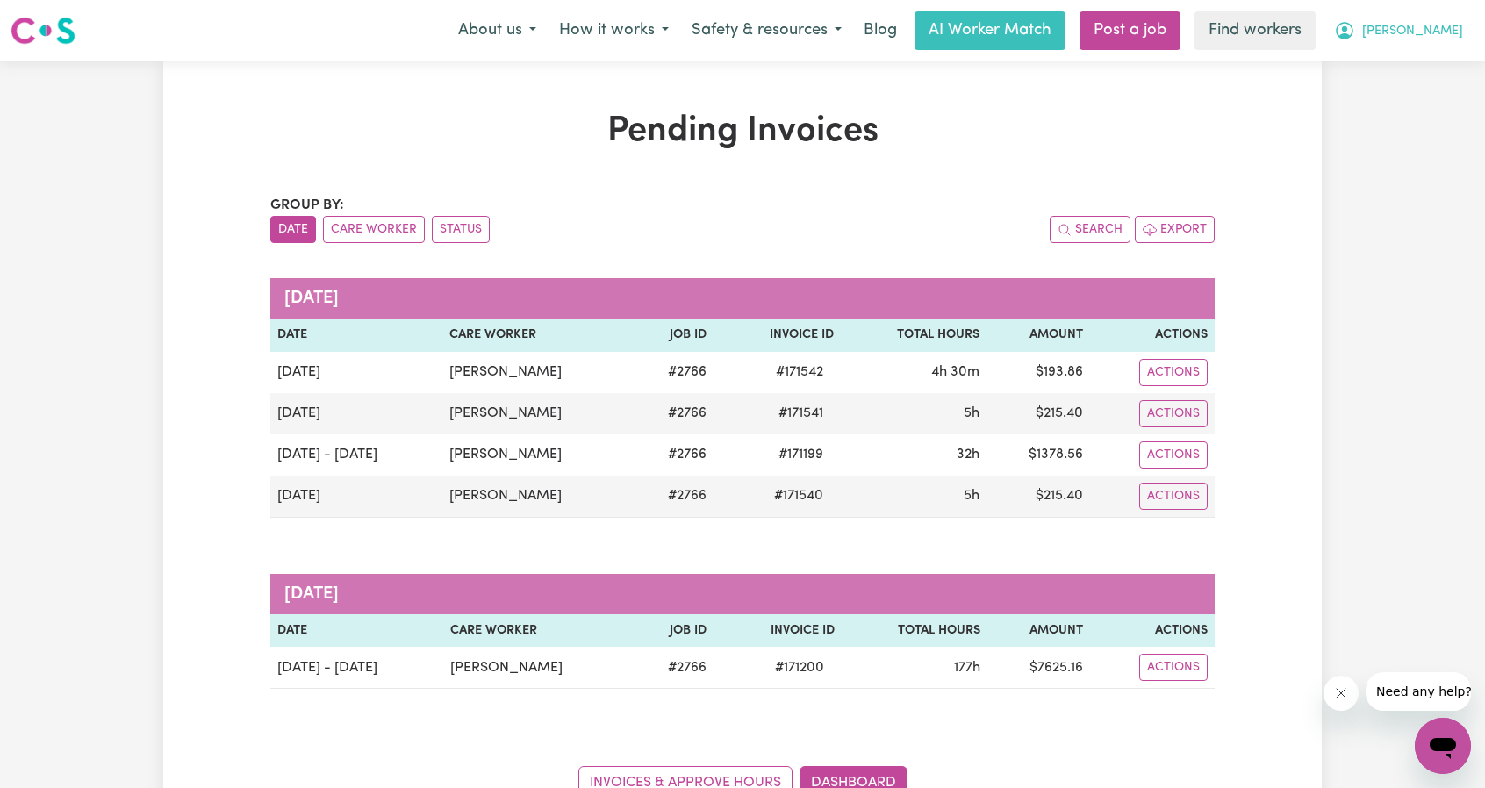
click at [1459, 29] on button "[PERSON_NAME]" at bounding box center [1399, 30] width 152 height 37
click at [1417, 60] on link "My Dashboard" at bounding box center [1404, 68] width 139 height 33
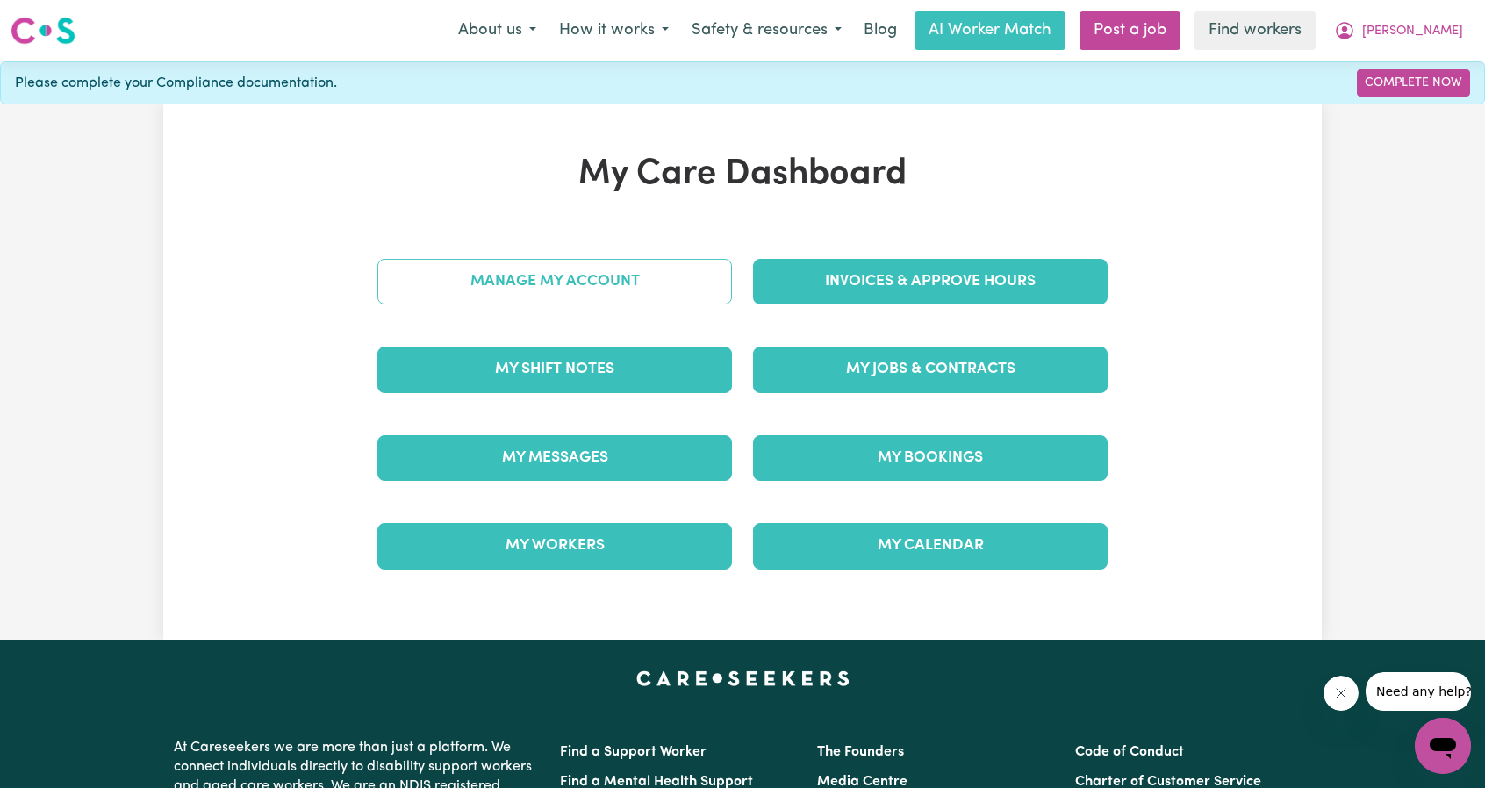
click at [671, 264] on link "Manage My Account" at bounding box center [555, 282] width 355 height 46
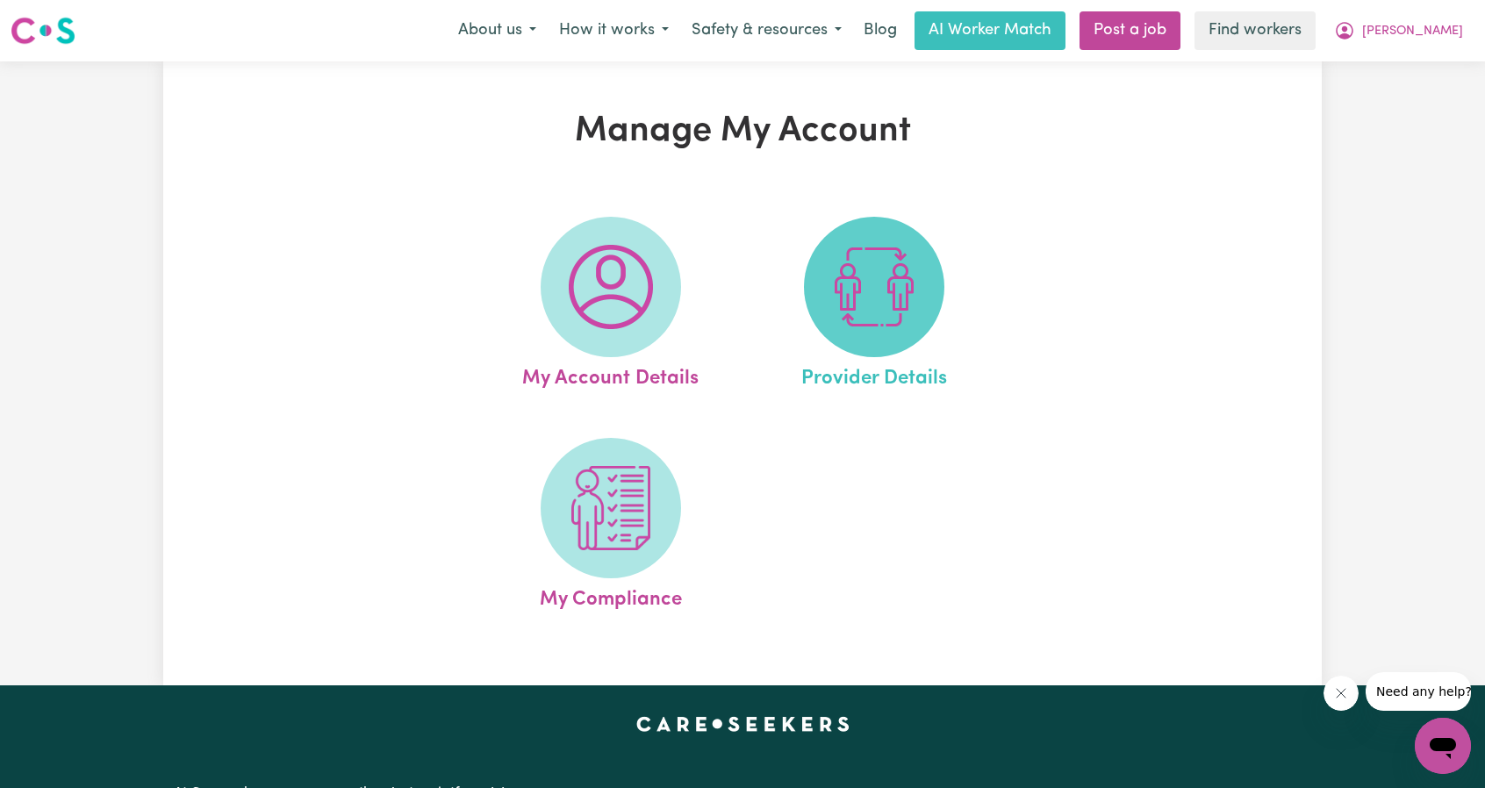
click at [850, 302] on img at bounding box center [874, 287] width 84 height 84
select select "AGED_HOME_CARE"
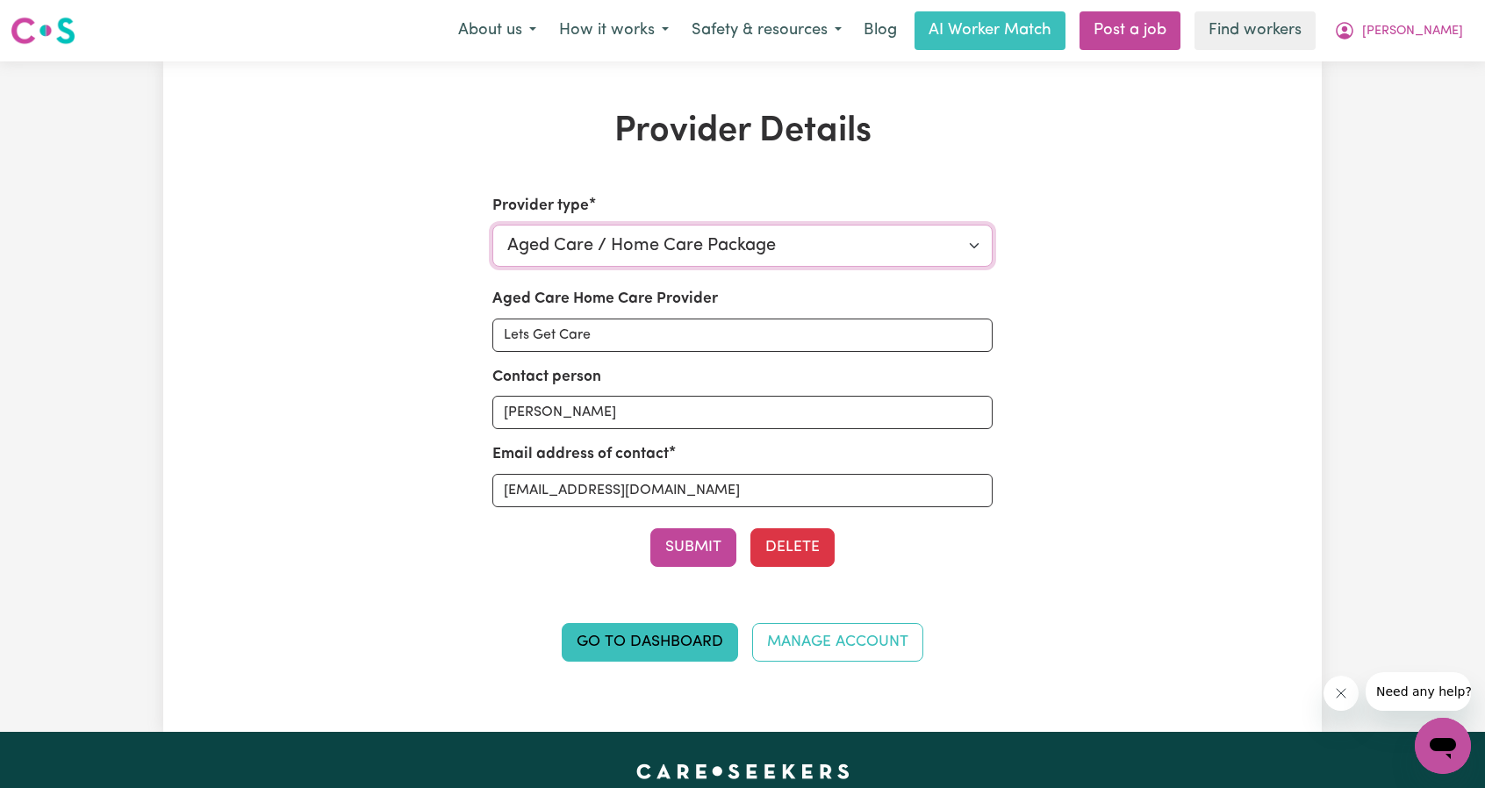
click at [876, 234] on select "Select your provider type... Privately Aged Care / Home Care Package NDIS Fundi…" at bounding box center [743, 246] width 501 height 42
click at [1142, 219] on div "Provider Details Provider type Select your provider type... Privately Aged Care…" at bounding box center [742, 397] width 1159 height 572
click at [1435, 44] on button "[PERSON_NAME]" at bounding box center [1399, 30] width 152 height 37
click at [1410, 69] on link "My Dashboard" at bounding box center [1404, 68] width 139 height 33
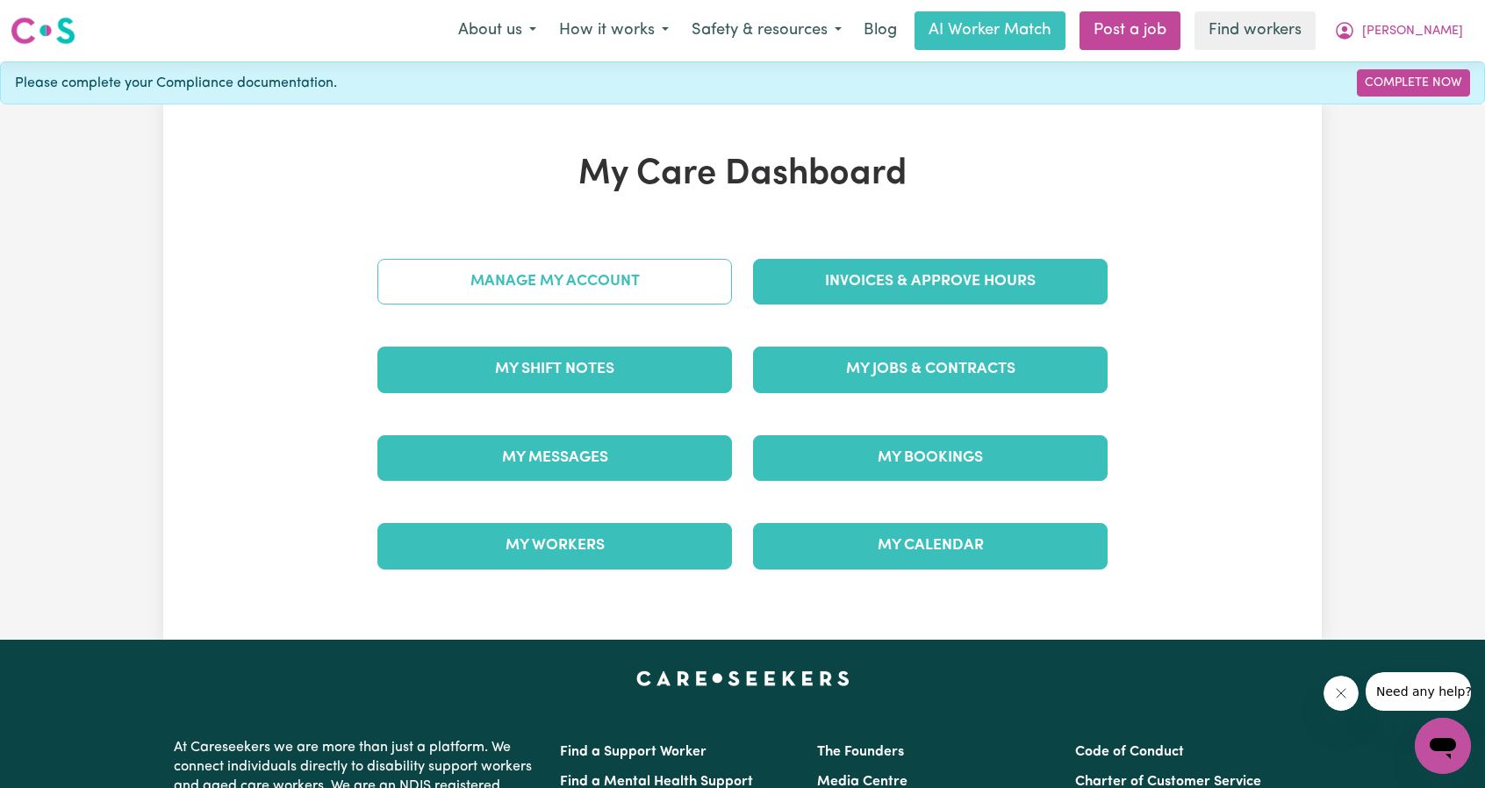
click at [611, 268] on link "Manage My Account" at bounding box center [555, 282] width 355 height 46
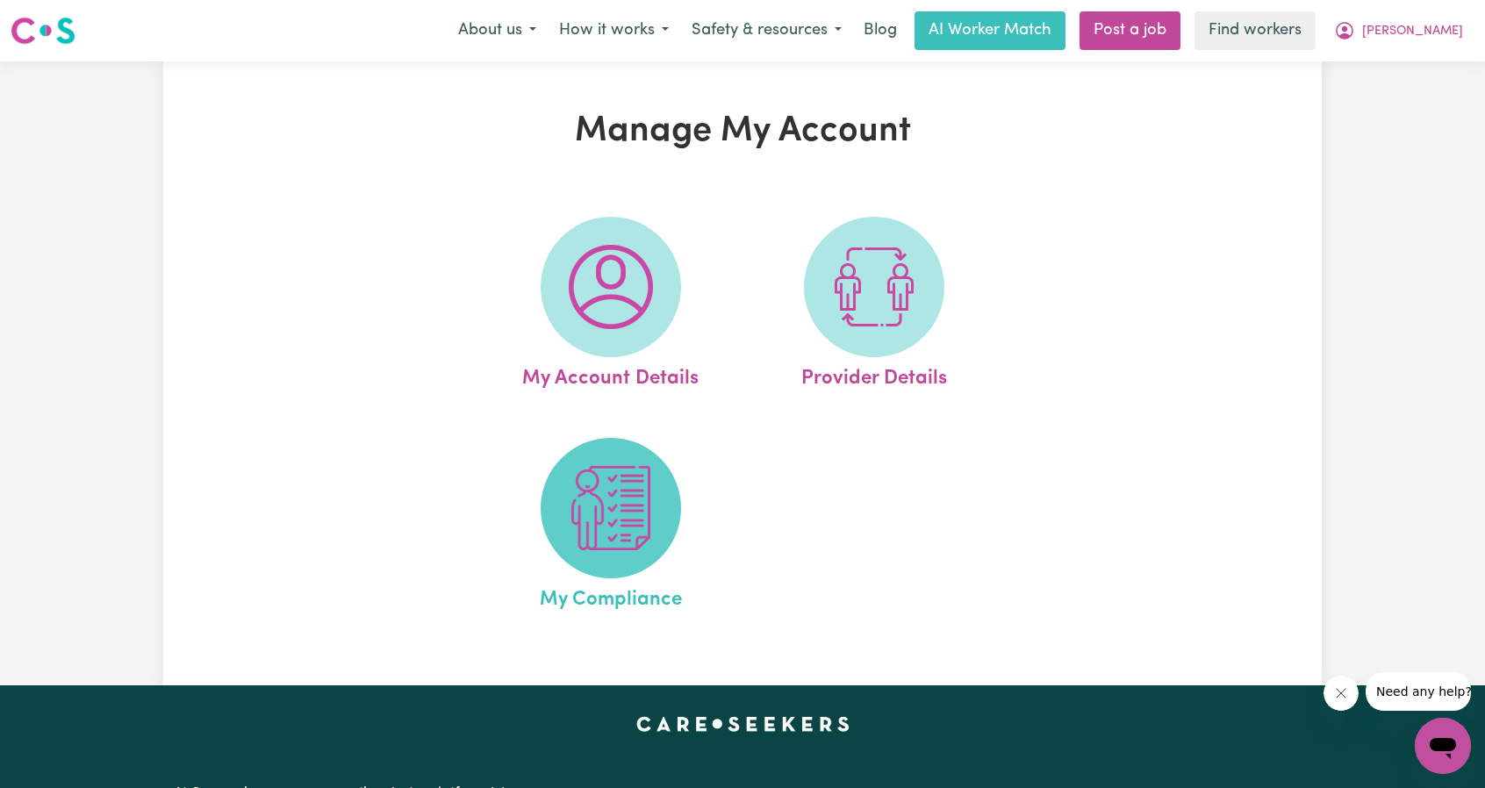
click at [589, 481] on img at bounding box center [611, 508] width 84 height 84
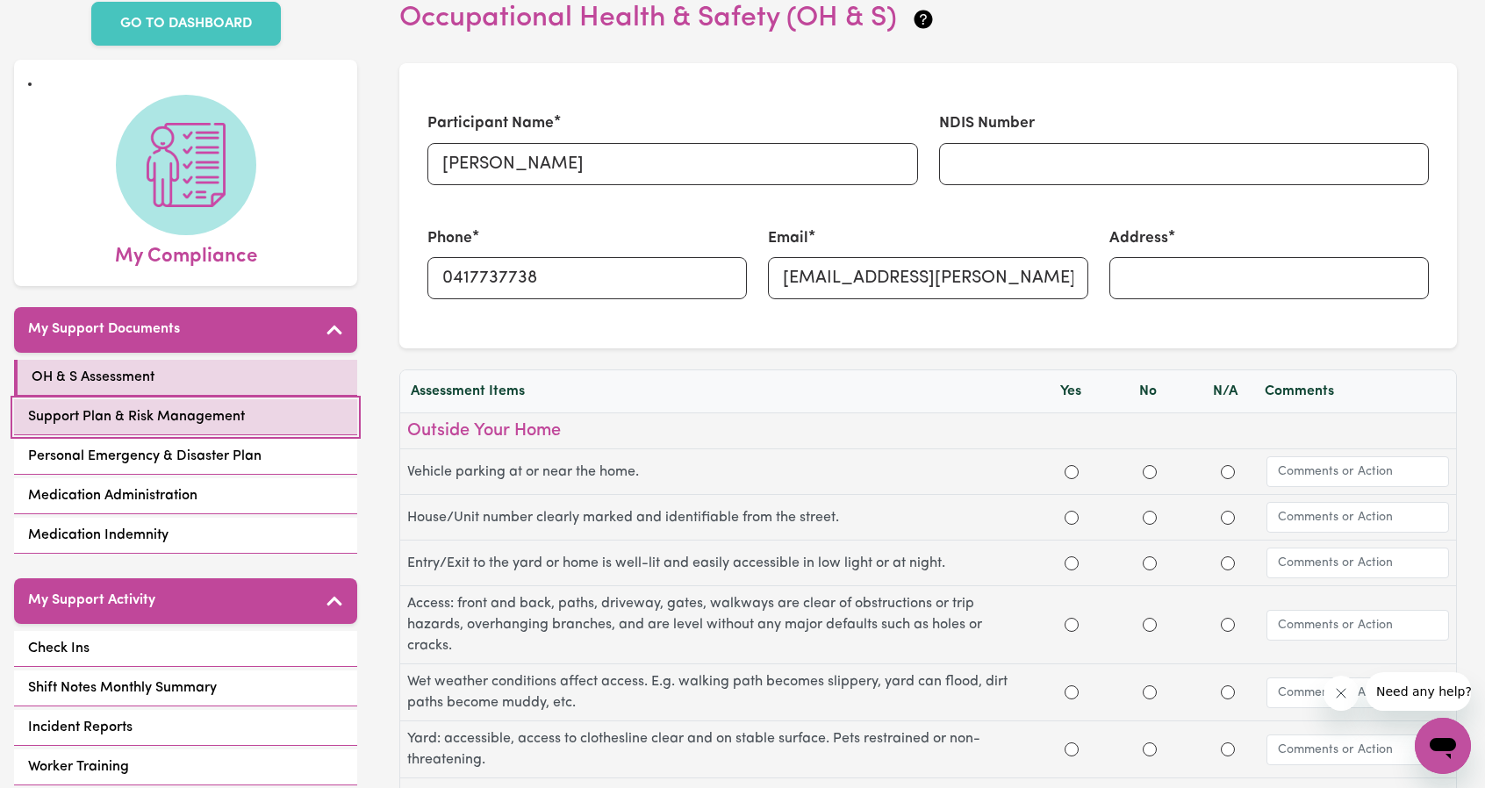
click at [129, 404] on link "Support Plan & Risk Management" at bounding box center [185, 417] width 343 height 36
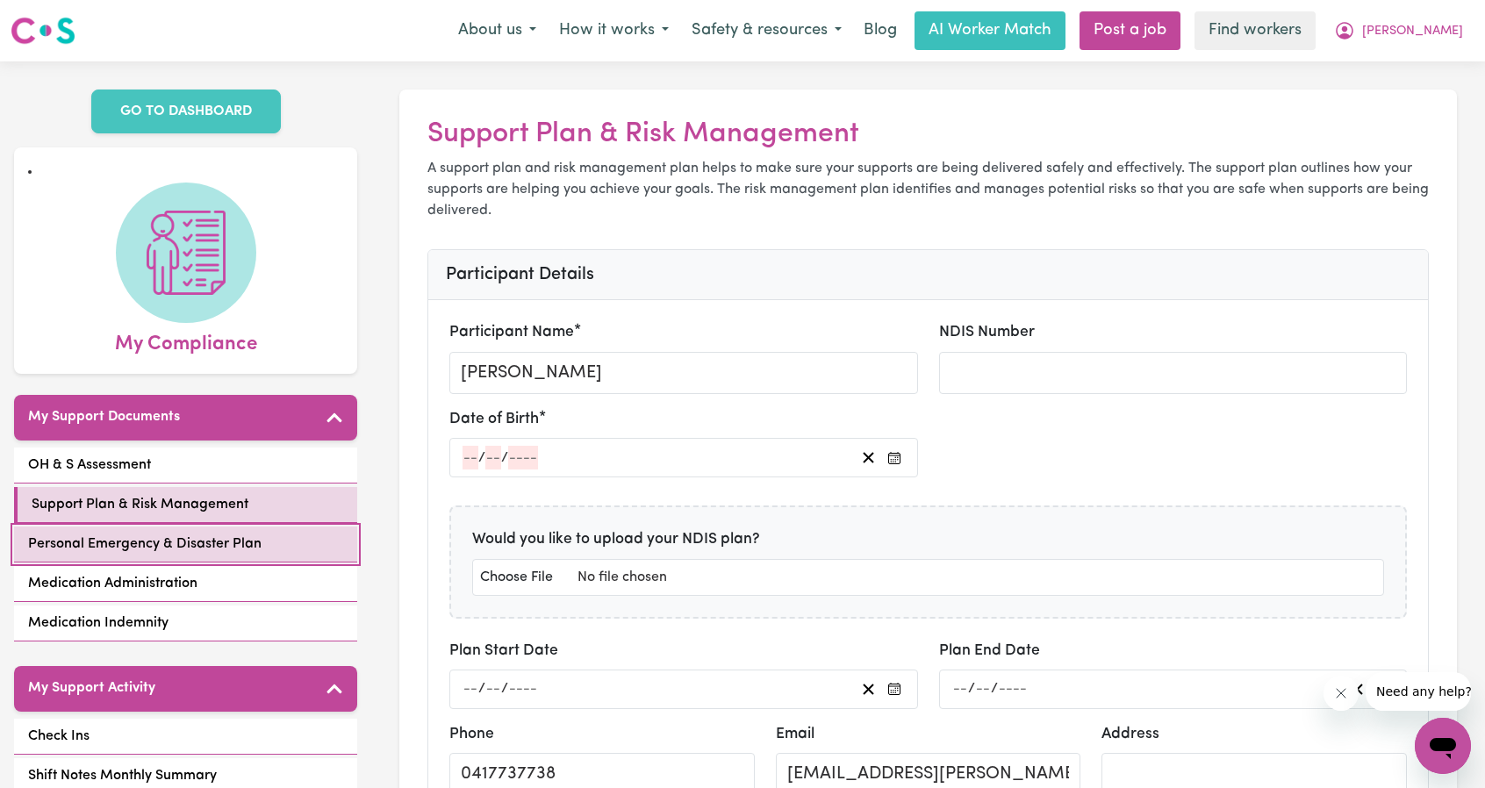
click at [195, 544] on span "Personal Emergency & Disaster Plan" at bounding box center [145, 544] width 234 height 21
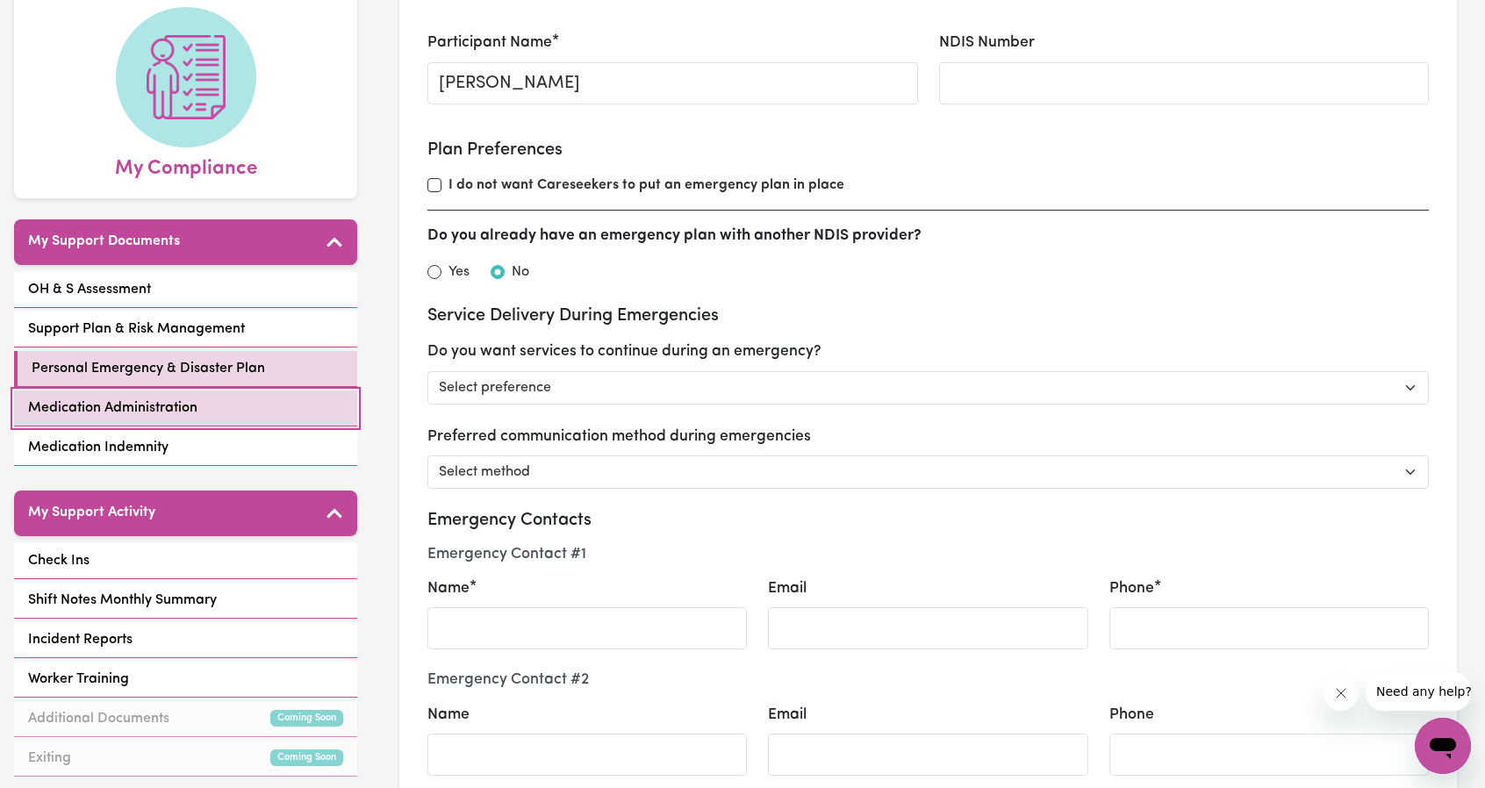
click at [193, 392] on link "Medication Administration" at bounding box center [185, 409] width 343 height 36
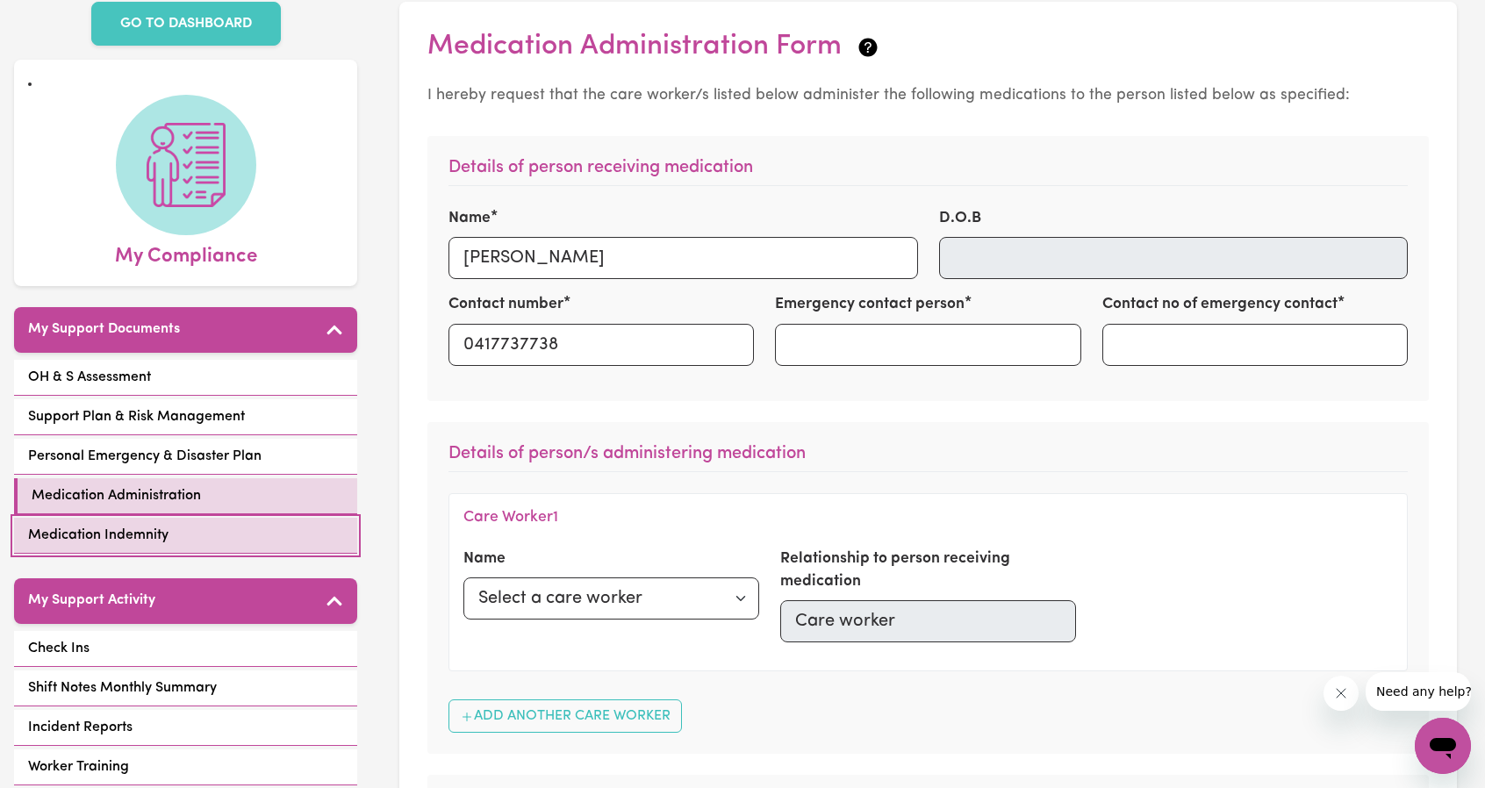
click at [132, 542] on span "Medication Indemnity" at bounding box center [98, 535] width 140 height 21
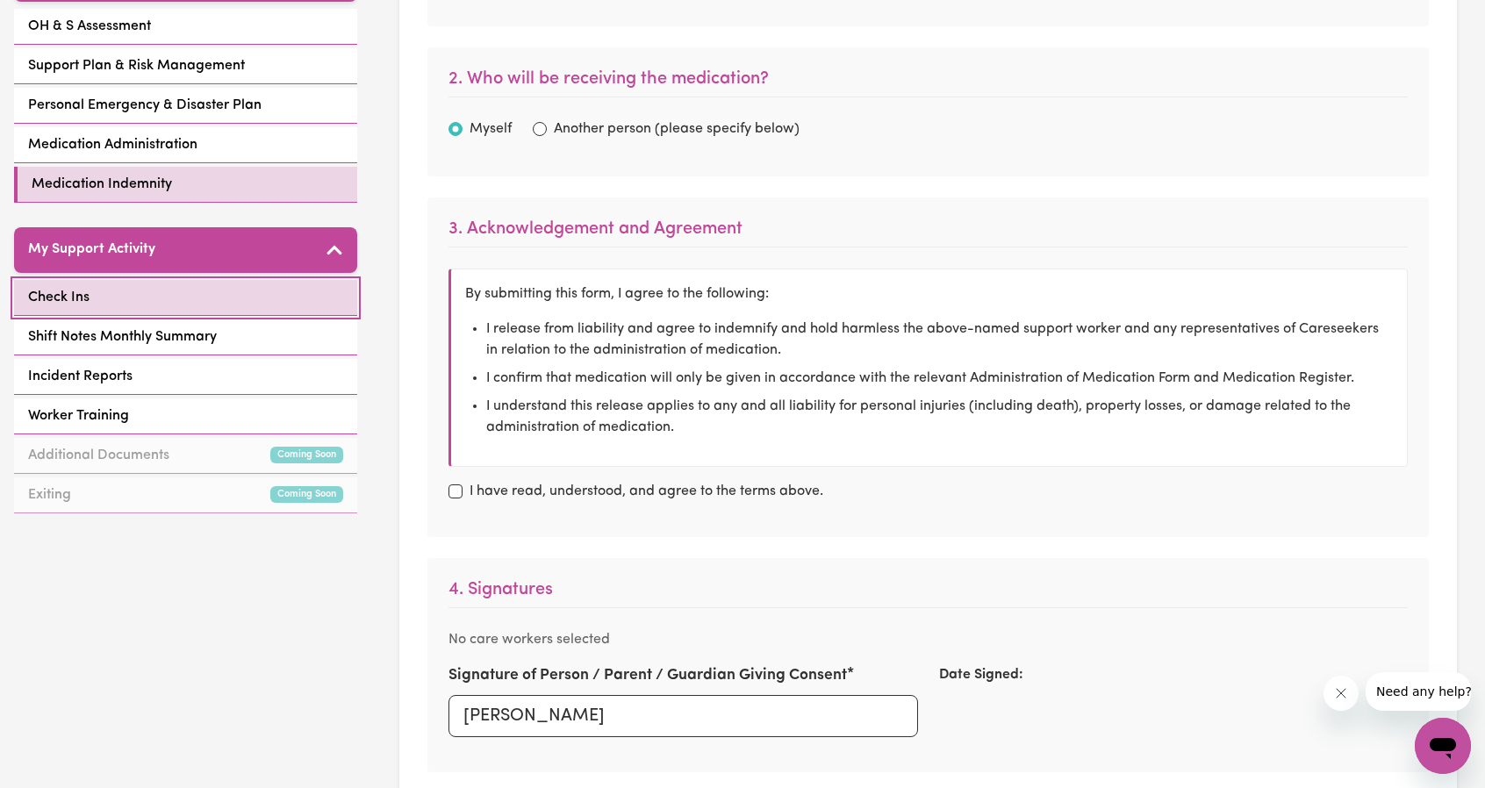
click at [156, 292] on link "Check Ins" at bounding box center [185, 298] width 343 height 36
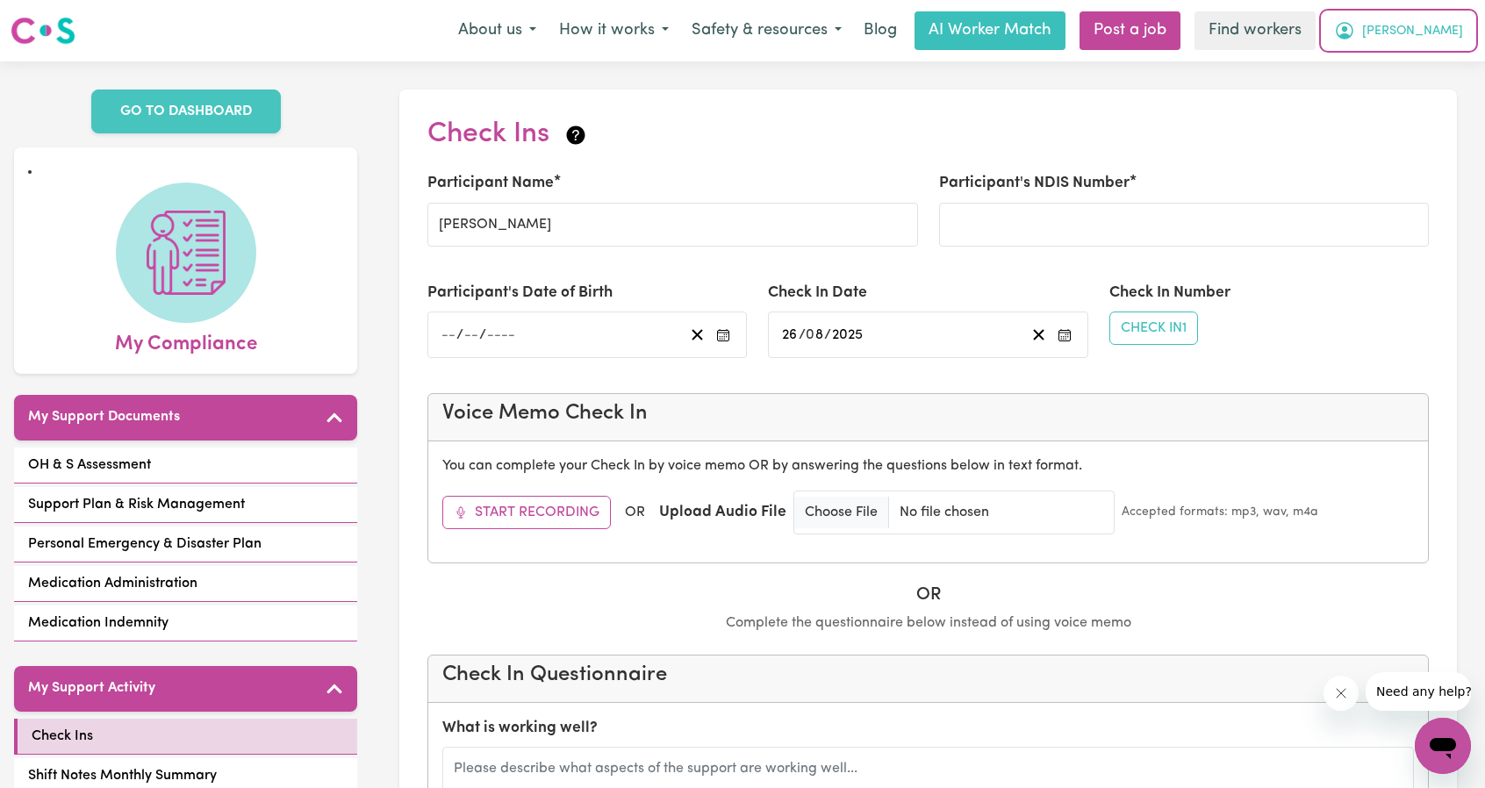
drag, startPoint x: 1419, startPoint y: 17, endPoint x: 1406, endPoint y: 34, distance: 21.4
click at [1419, 17] on button "[PERSON_NAME]" at bounding box center [1399, 30] width 152 height 37
click at [1388, 75] on link "My Dashboard" at bounding box center [1404, 68] width 139 height 33
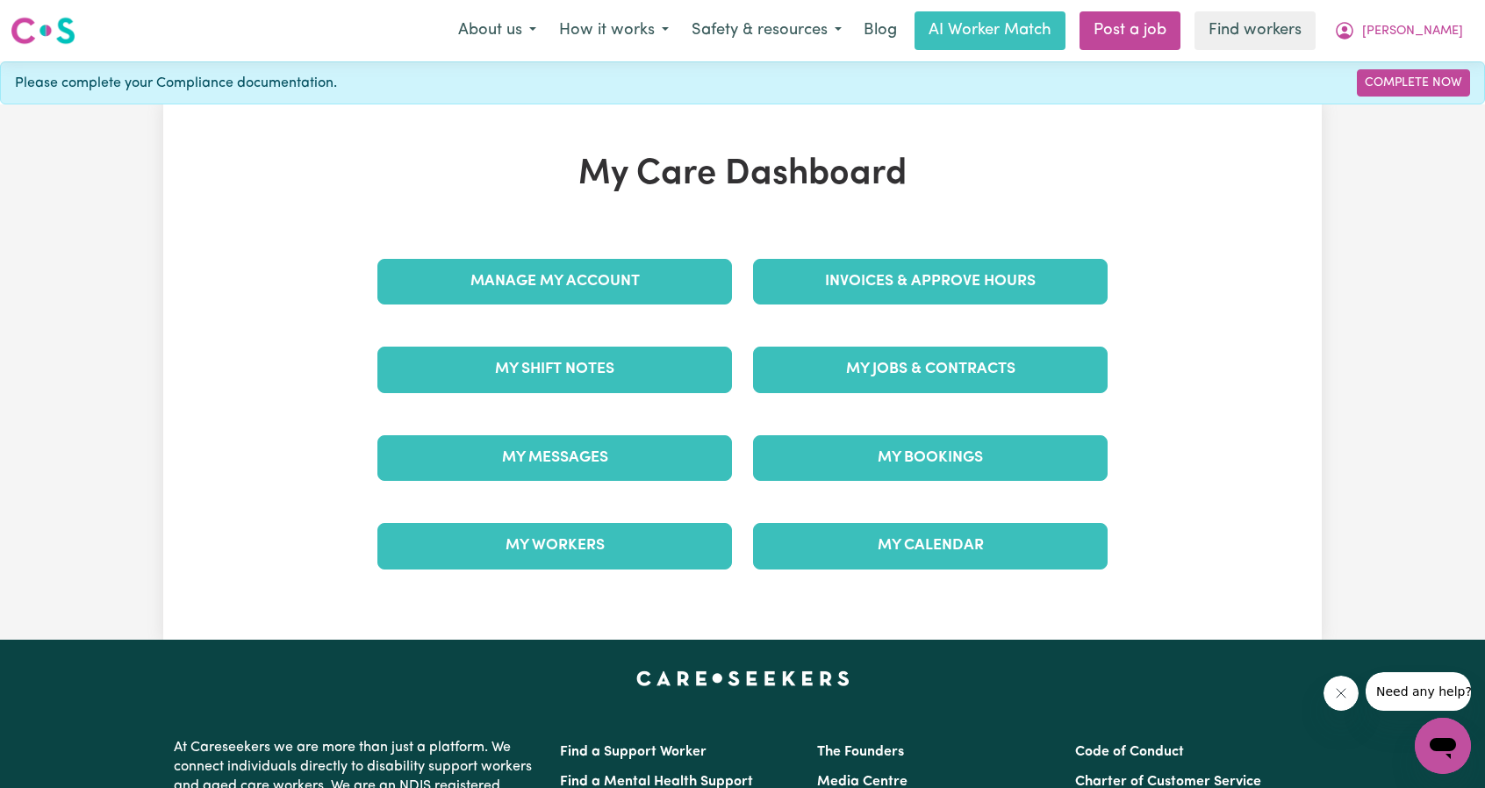
click at [653, 317] on div "Manage My Account" at bounding box center [555, 282] width 376 height 88
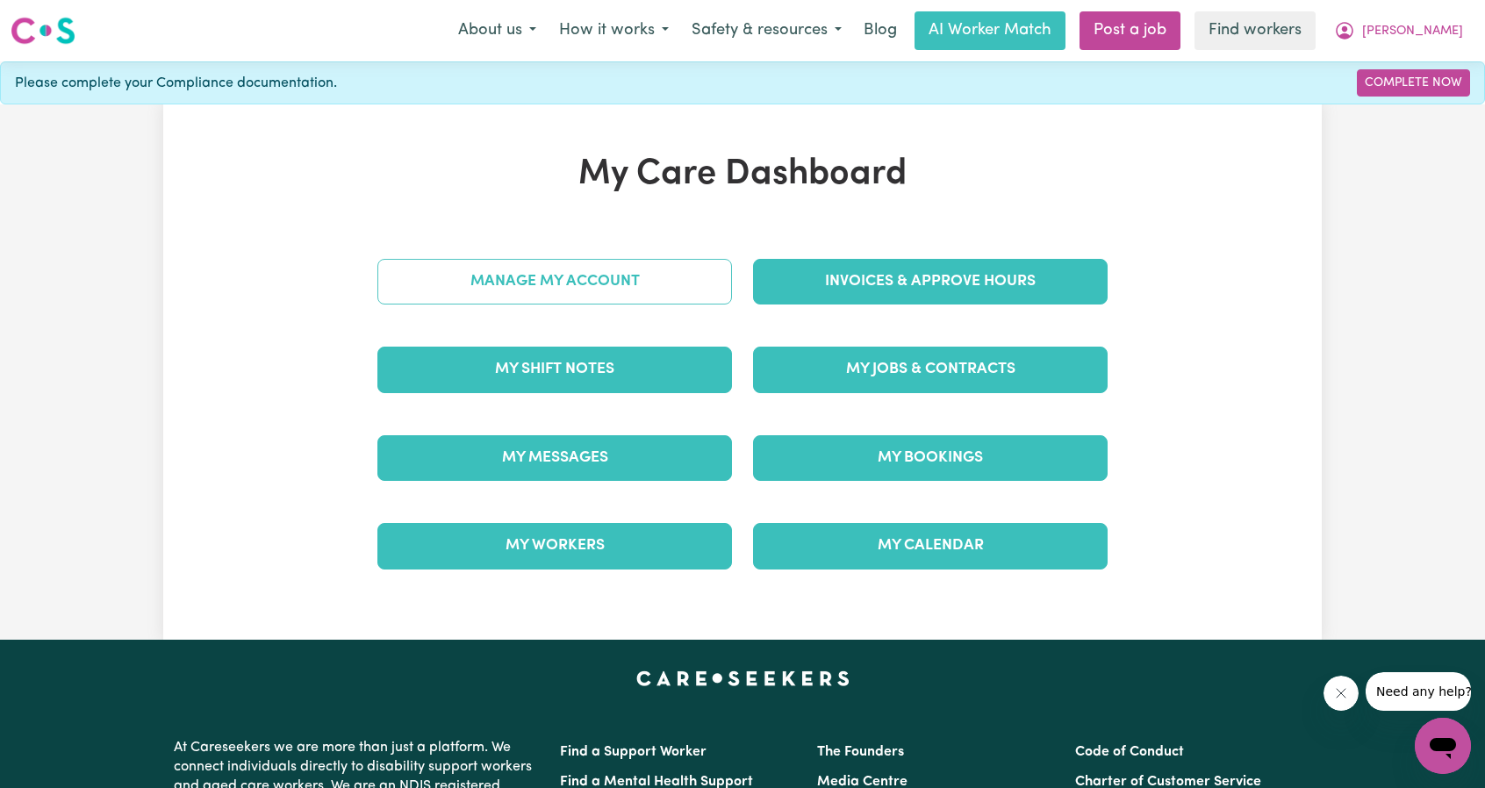
click at [642, 289] on link "Manage My Account" at bounding box center [555, 282] width 355 height 46
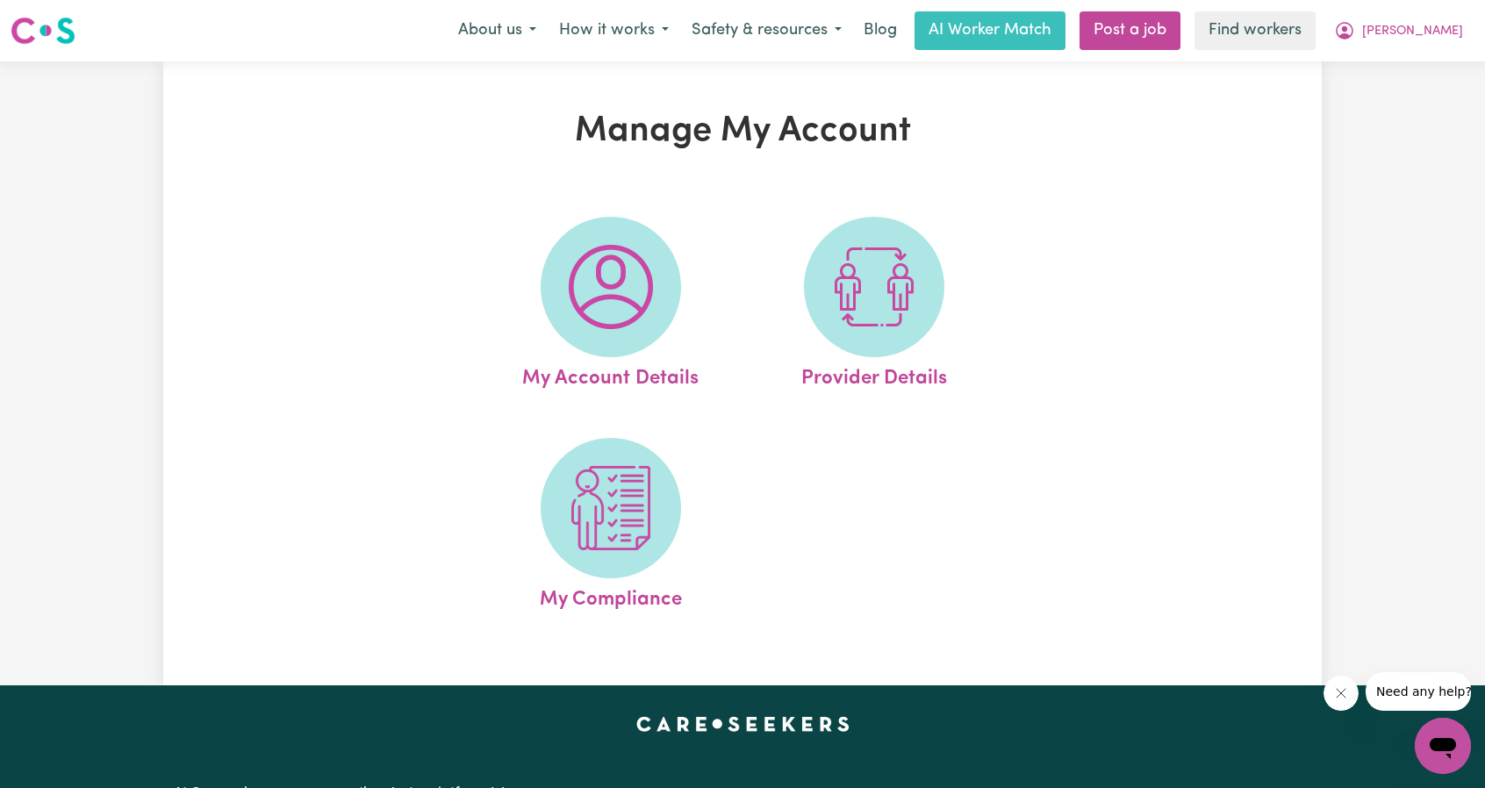
click at [828, 283] on span at bounding box center [874, 287] width 140 height 140
select select "AGED_HOME_CARE"
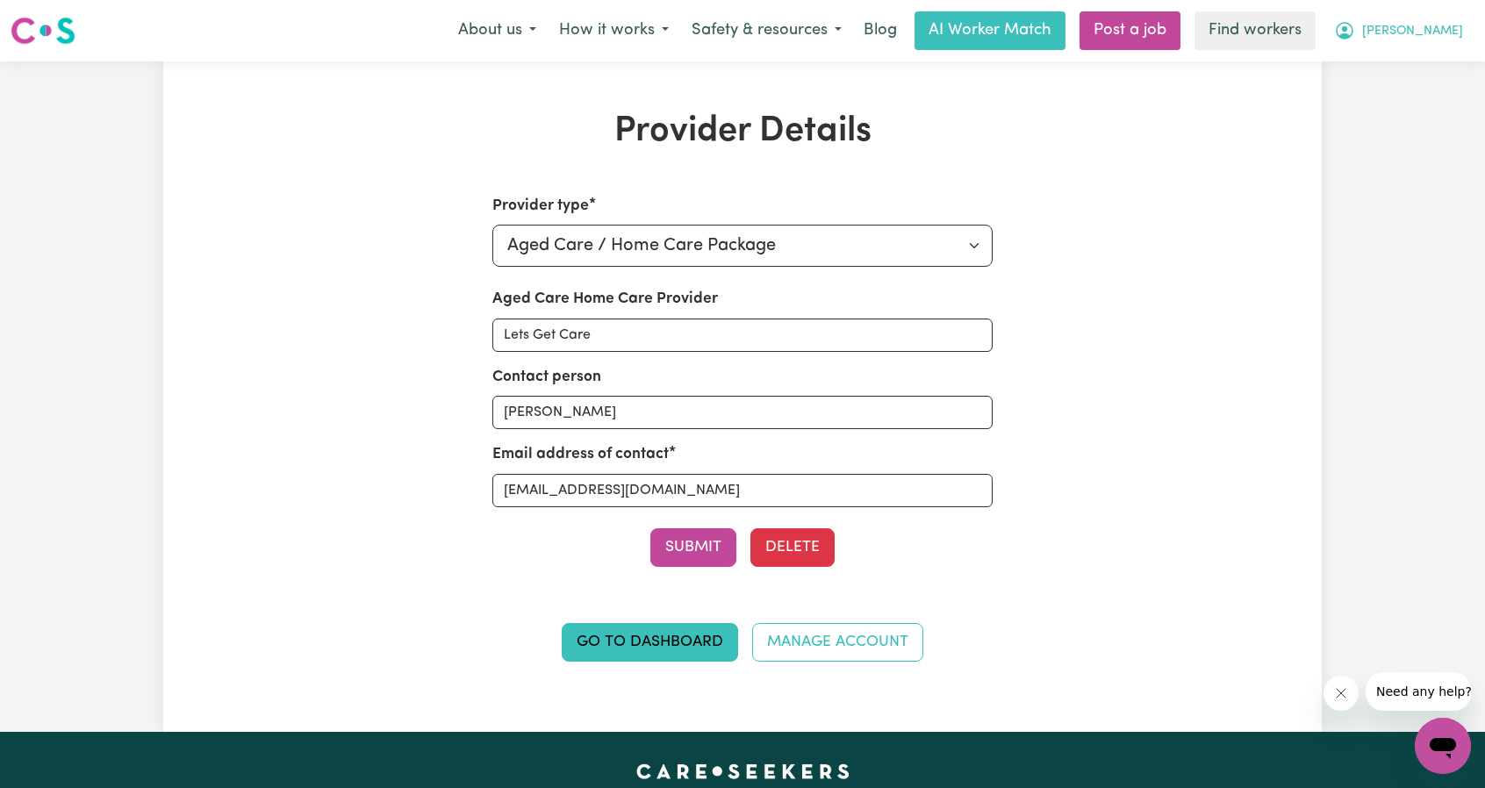
click at [1428, 24] on button "[PERSON_NAME]" at bounding box center [1399, 30] width 152 height 37
click at [1403, 111] on link "Logout" at bounding box center [1404, 100] width 139 height 33
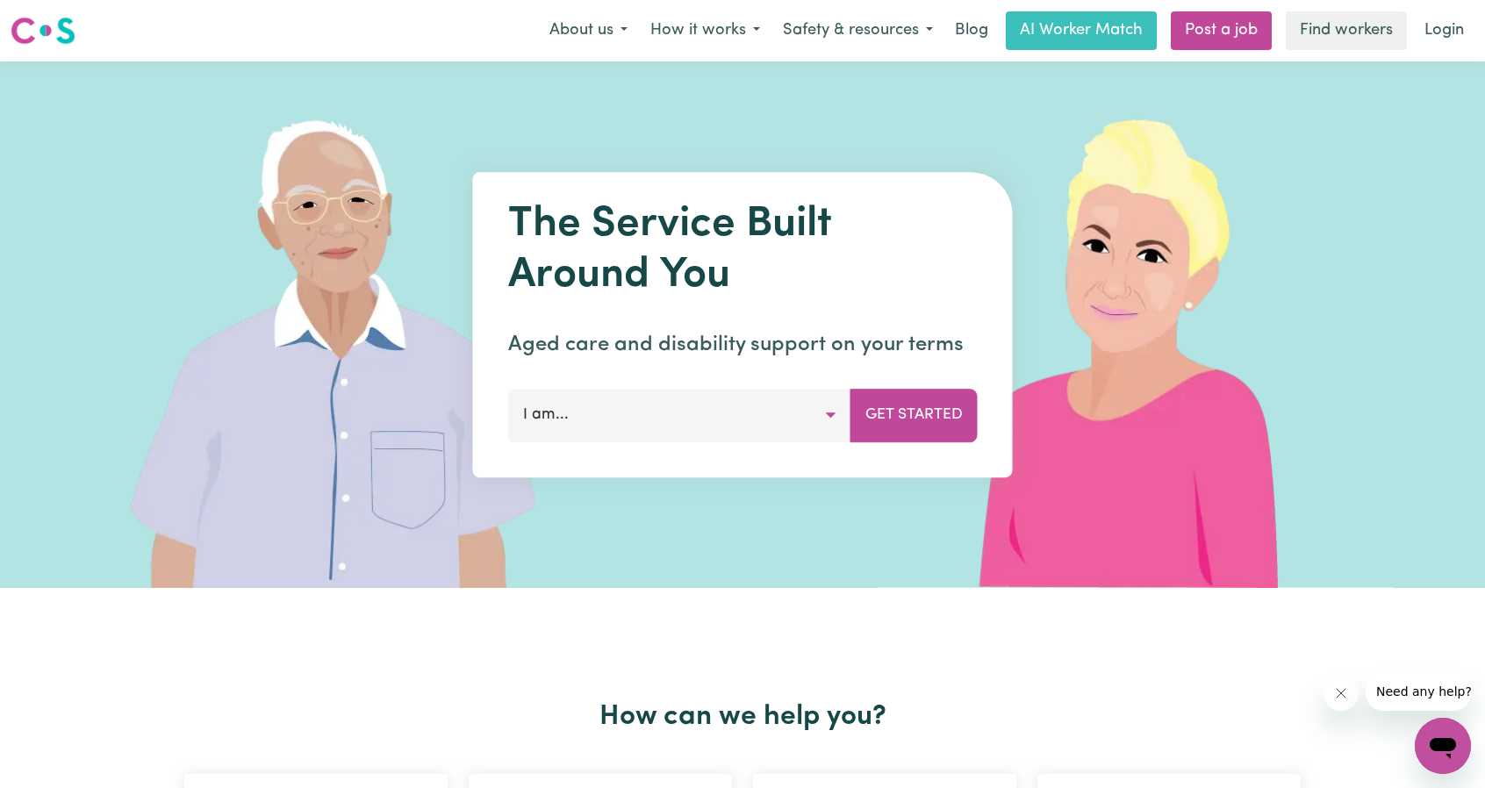
click at [1444, 50] on div "Menu About us How it works Safety & resources Blog AI Worker Match Post a job F…" at bounding box center [742, 31] width 1485 height 40
click at [1442, 11] on link "Login" at bounding box center [1444, 30] width 61 height 39
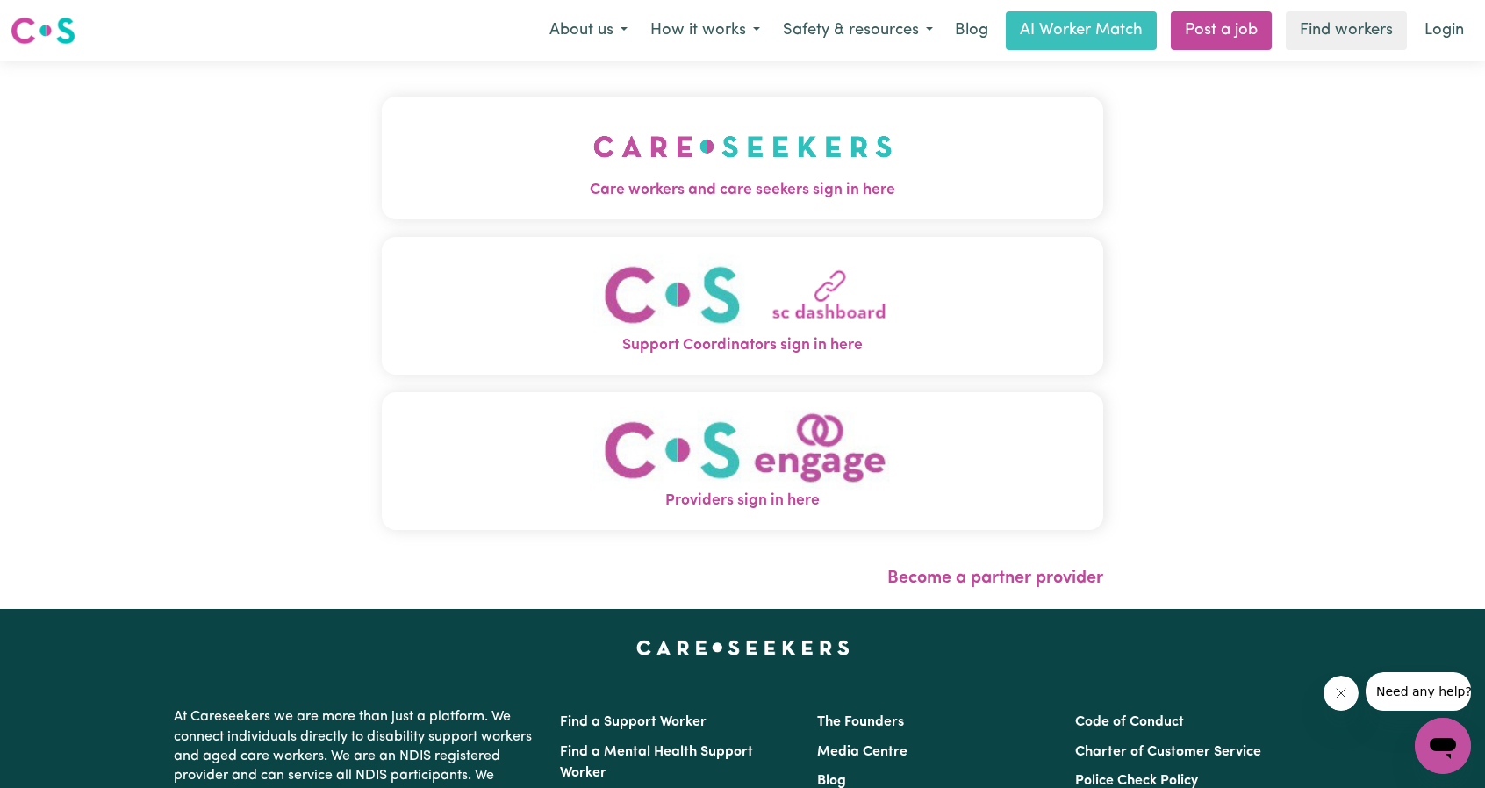
click at [648, 182] on span "Care workers and care seekers sign in here" at bounding box center [743, 190] width 722 height 23
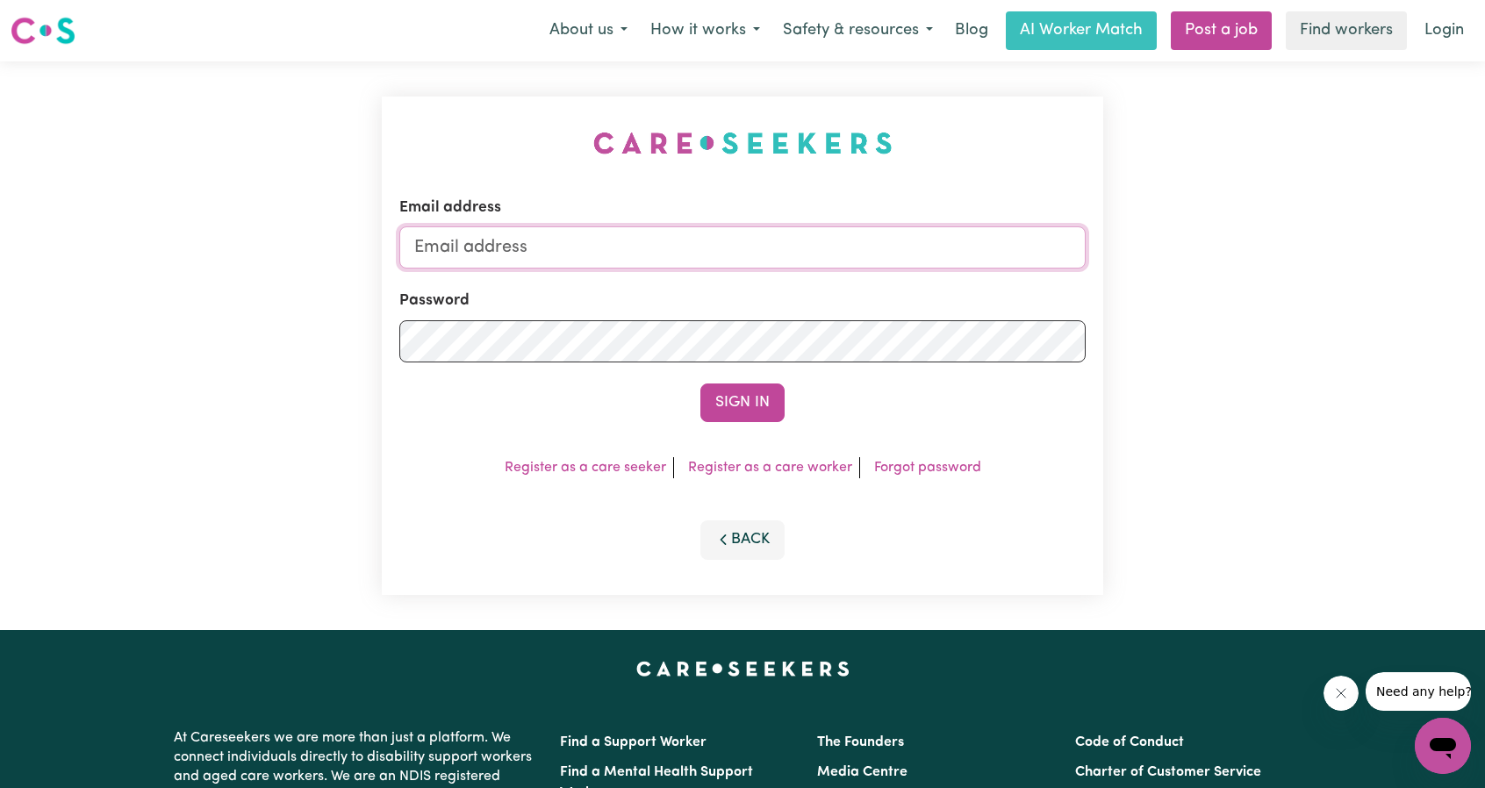
click at [692, 247] on input "Email address" at bounding box center [742, 248] width 687 height 42
drag, startPoint x: 507, startPoint y: 253, endPoint x: 889, endPoint y: 282, distance: 383.0
click at [890, 280] on form "Email address [EMAIL_ADDRESS][PERSON_NAME][DOMAIN_NAME] Password Sign In" at bounding box center [742, 310] width 687 height 226
type input "superuser~[EMAIL_ADDRESS][DOMAIN_NAME]"
click at [734, 385] on button "Sign In" at bounding box center [743, 403] width 84 height 39
